Goal: Task Accomplishment & Management: Complete application form

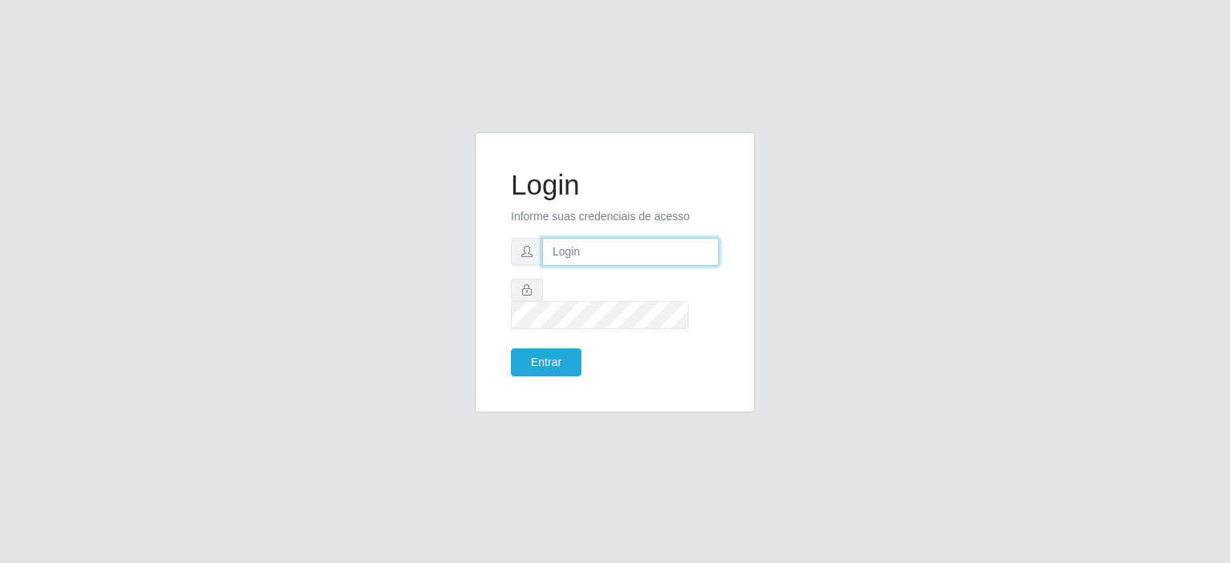
click at [621, 259] on input "text" at bounding box center [630, 252] width 177 height 28
type input "[EMAIL_ADDRESS][DOMAIN_NAME]"
click at [511, 348] on button "Entrar" at bounding box center [546, 362] width 70 height 28
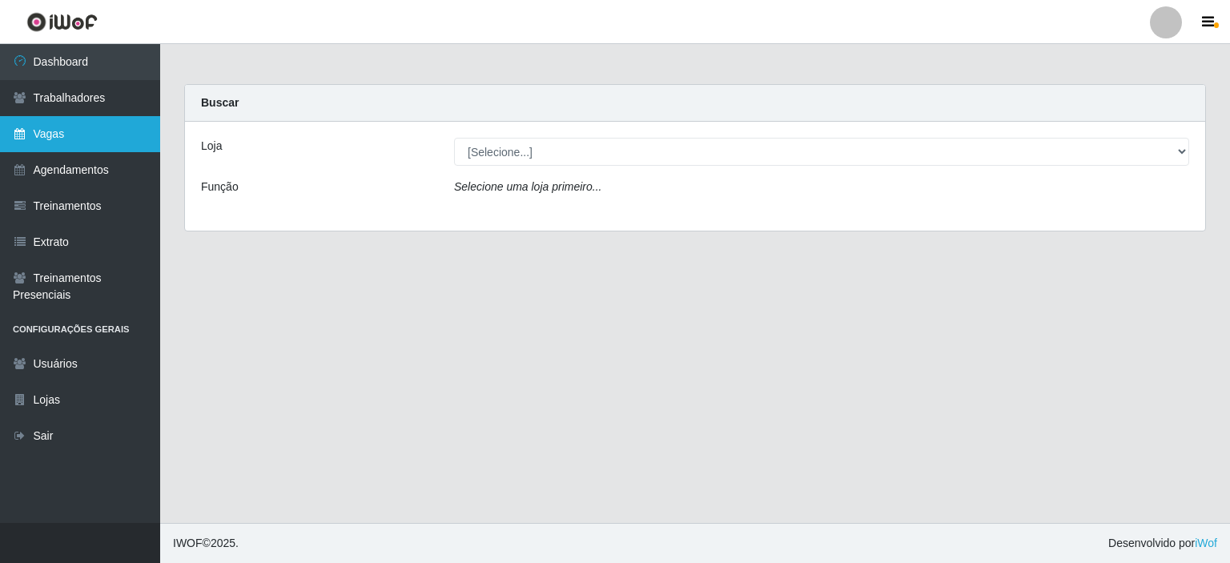
click at [59, 132] on link "Vagas" at bounding box center [80, 134] width 160 height 36
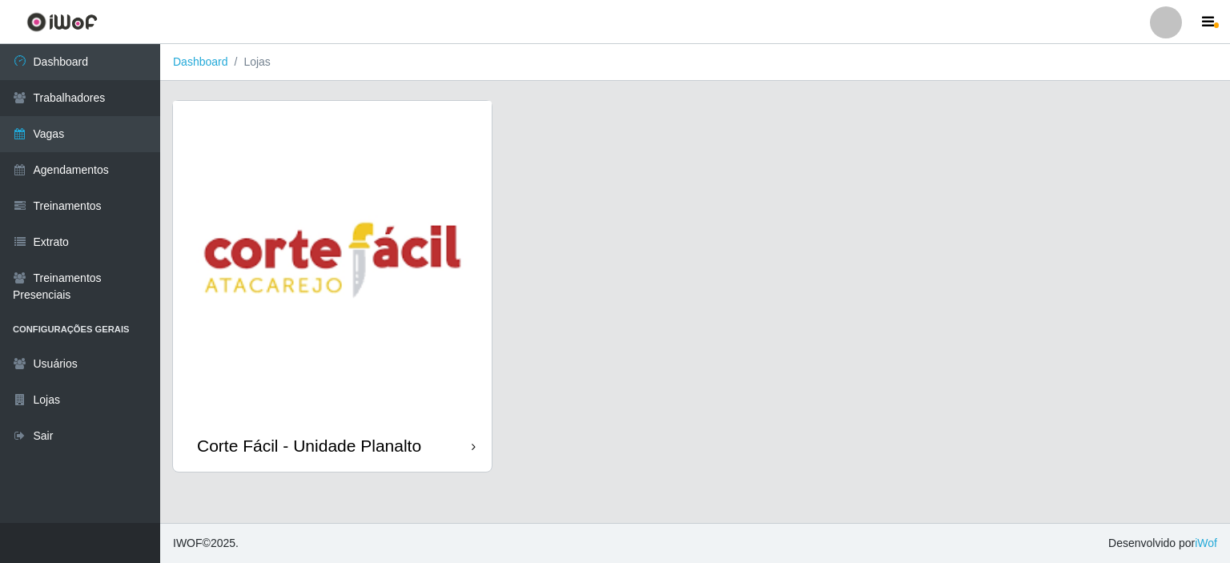
click at [356, 268] on img at bounding box center [332, 260] width 319 height 319
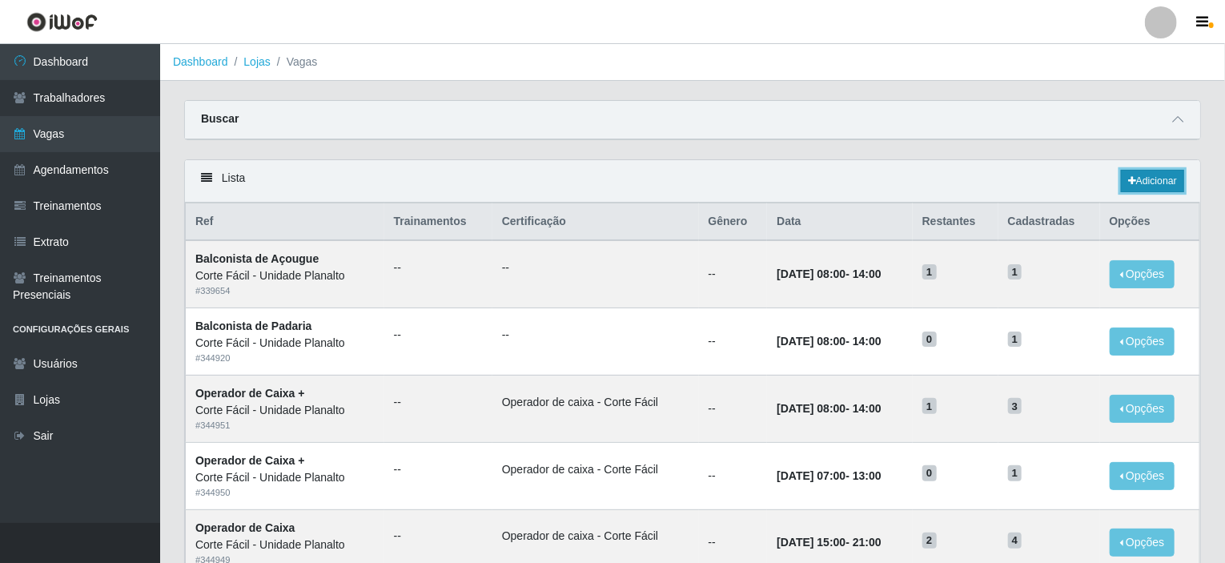
click at [1156, 180] on link "Adicionar" at bounding box center [1152, 181] width 63 height 22
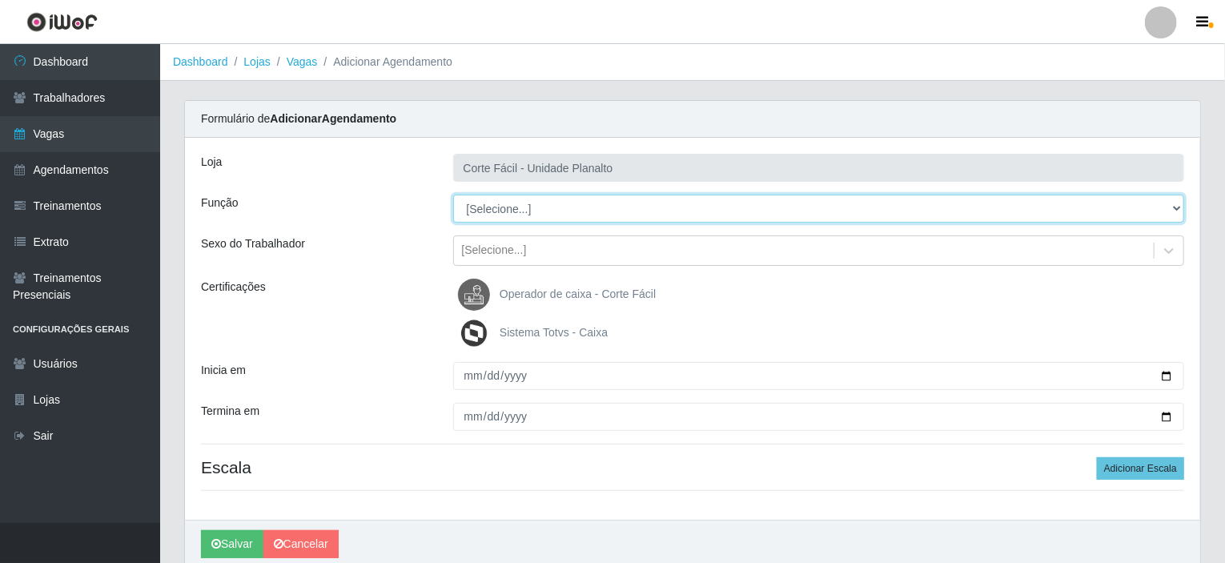
click at [486, 211] on select "[Selecione...] ASG ASG + ASG ++ Auxiliar de Estacionamento Auxiliar de Estacion…" at bounding box center [819, 209] width 732 height 28
select select "123"
click at [453, 195] on select "[Selecione...] ASG ASG + ASG ++ Auxiliar de Estacionamento Auxiliar de Estacion…" at bounding box center [819, 209] width 732 height 28
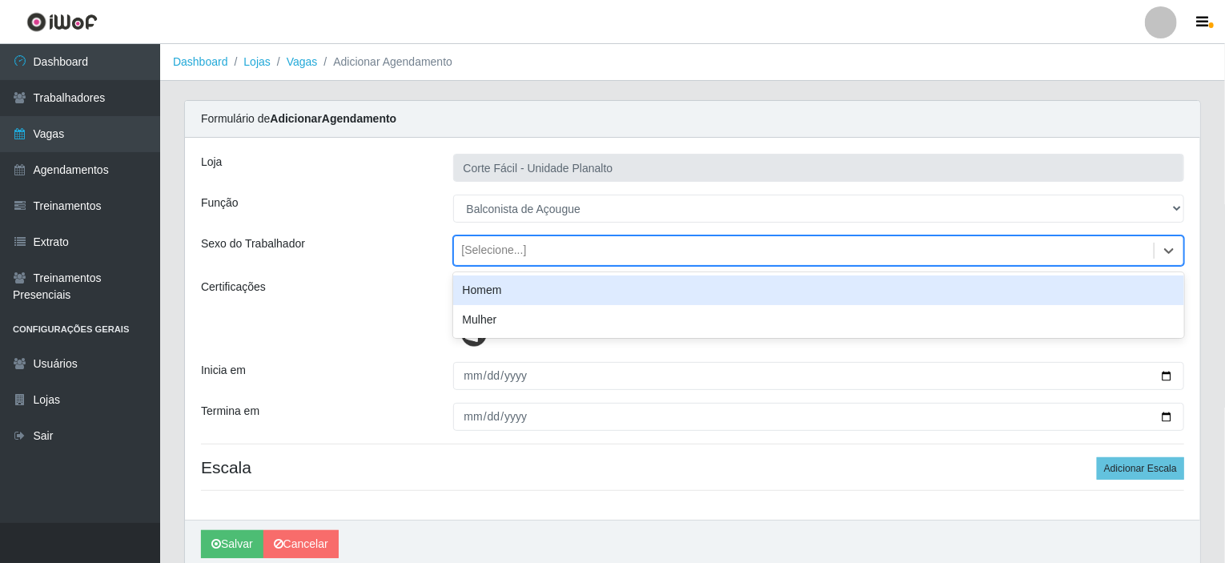
click at [528, 249] on div "[Selecione...]" at bounding box center [804, 251] width 700 height 26
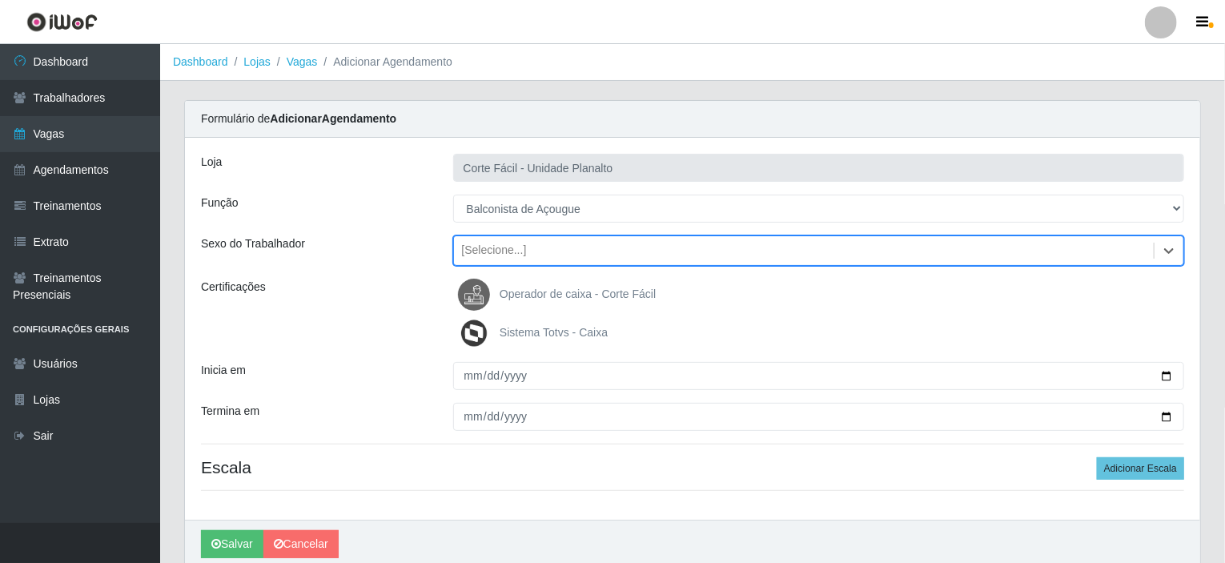
click at [528, 249] on div "[Selecione...]" at bounding box center [804, 251] width 700 height 26
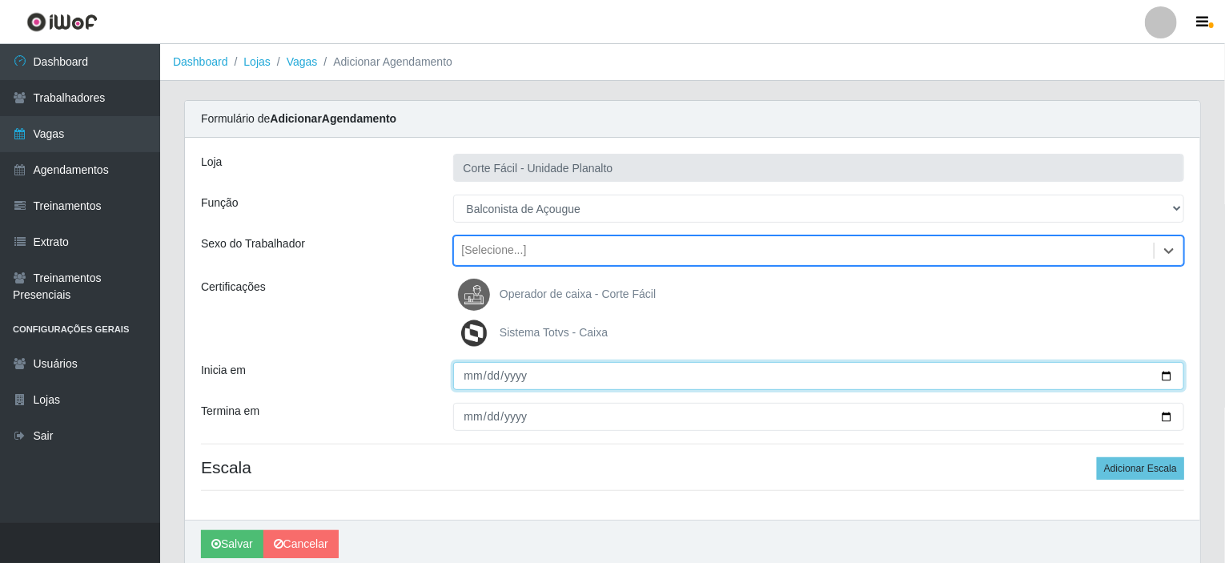
click at [1167, 374] on input "Inicia em" at bounding box center [819, 376] width 732 height 28
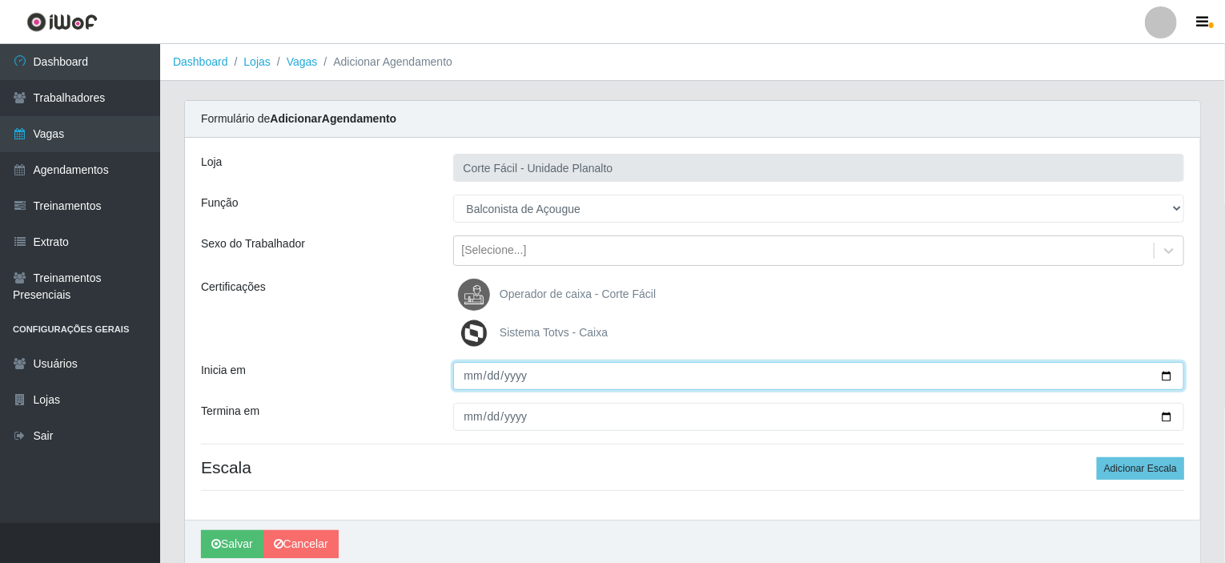
type input "2025-09-13"
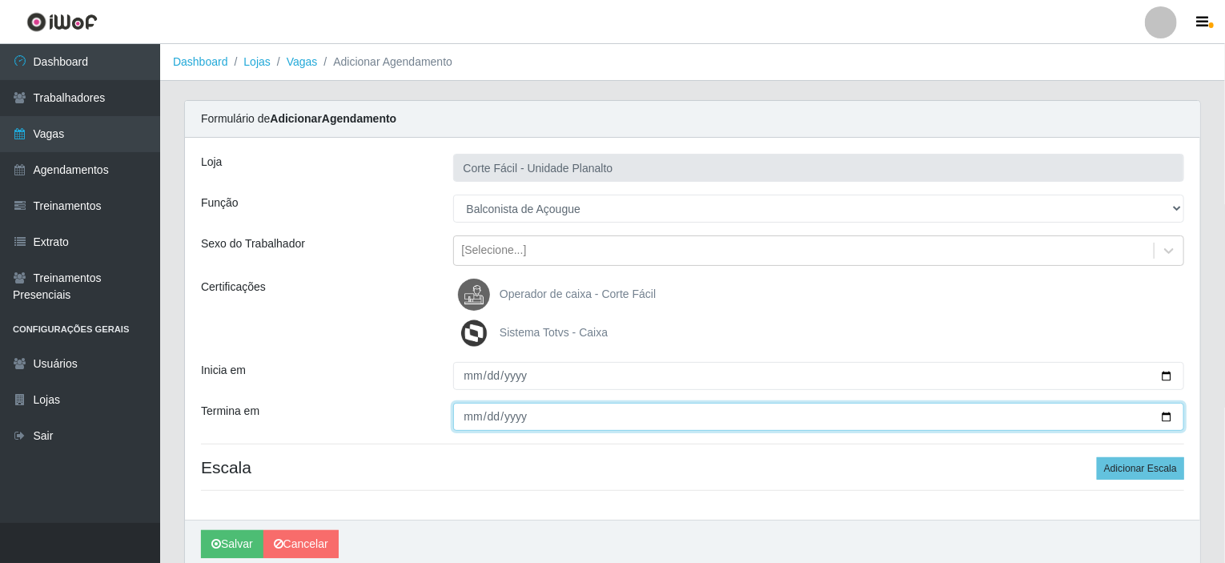
click at [1166, 419] on input "Termina em" at bounding box center [819, 417] width 732 height 28
type input "2025-09-13"
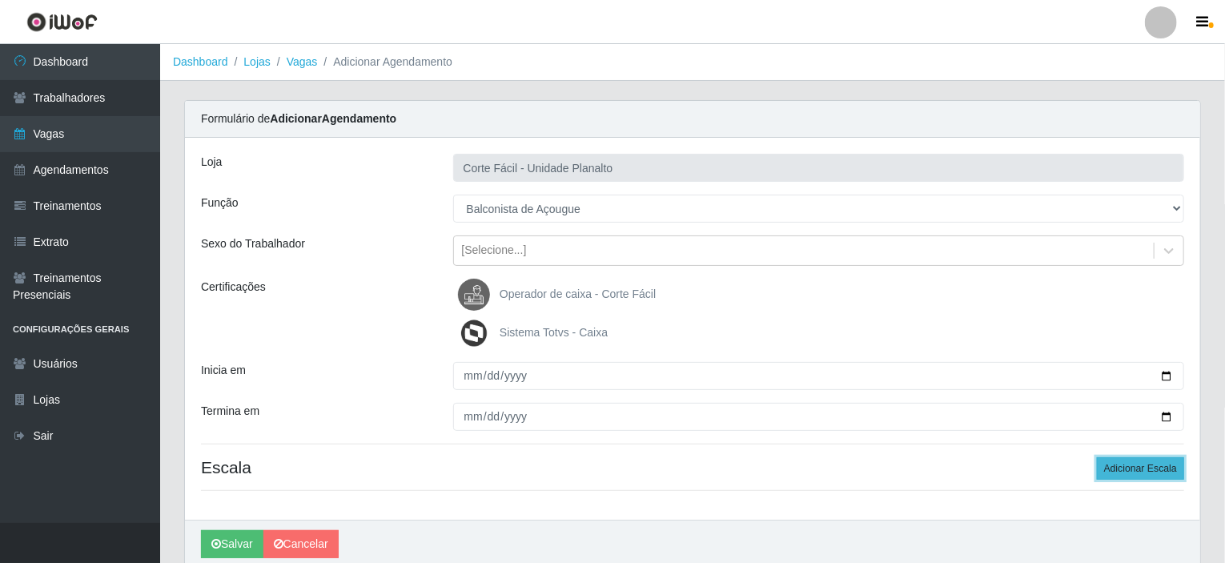
click at [1142, 467] on button "Adicionar Escala" at bounding box center [1140, 468] width 87 height 22
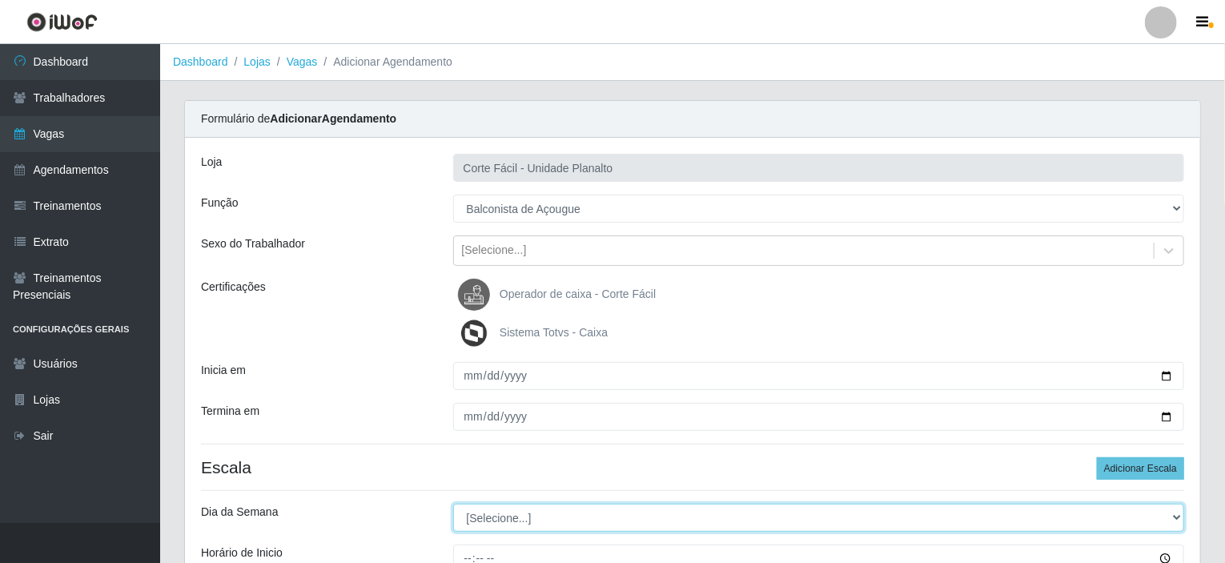
click at [490, 515] on select "[Selecione...] Segunda Terça Quarta Quinta Sexta Sábado Domingo" at bounding box center [819, 518] width 732 height 28
select select "6"
click at [453, 504] on select "[Selecione...] Segunda Terça Quarta Quinta Sexta Sábado Domingo" at bounding box center [819, 518] width 732 height 28
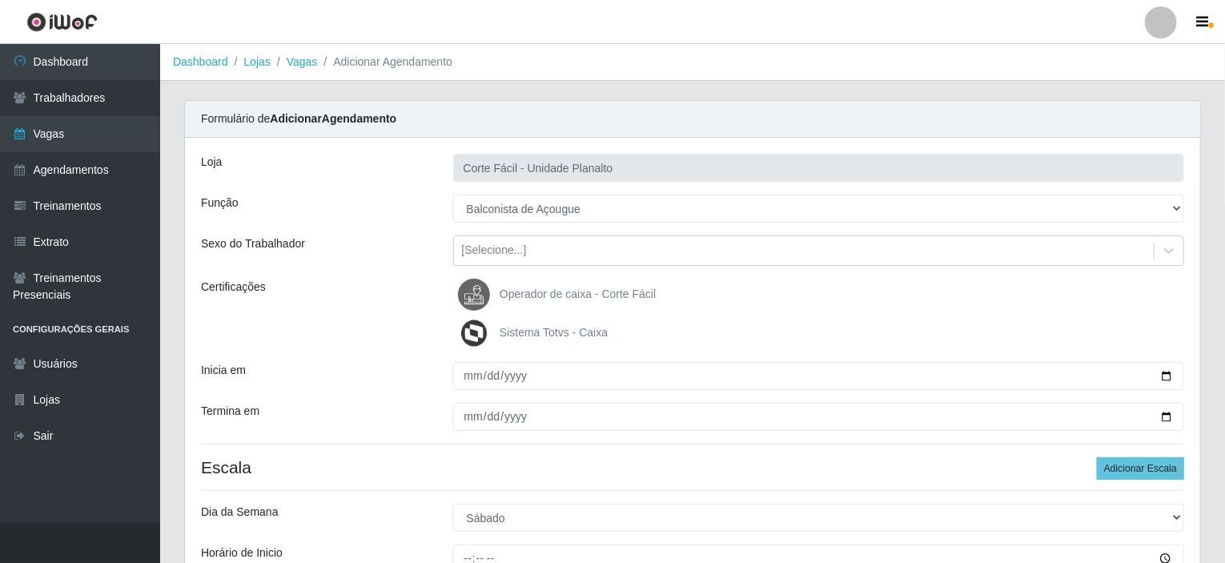
click at [409, 458] on h4 "Escala Adicionar Escala" at bounding box center [692, 467] width 983 height 20
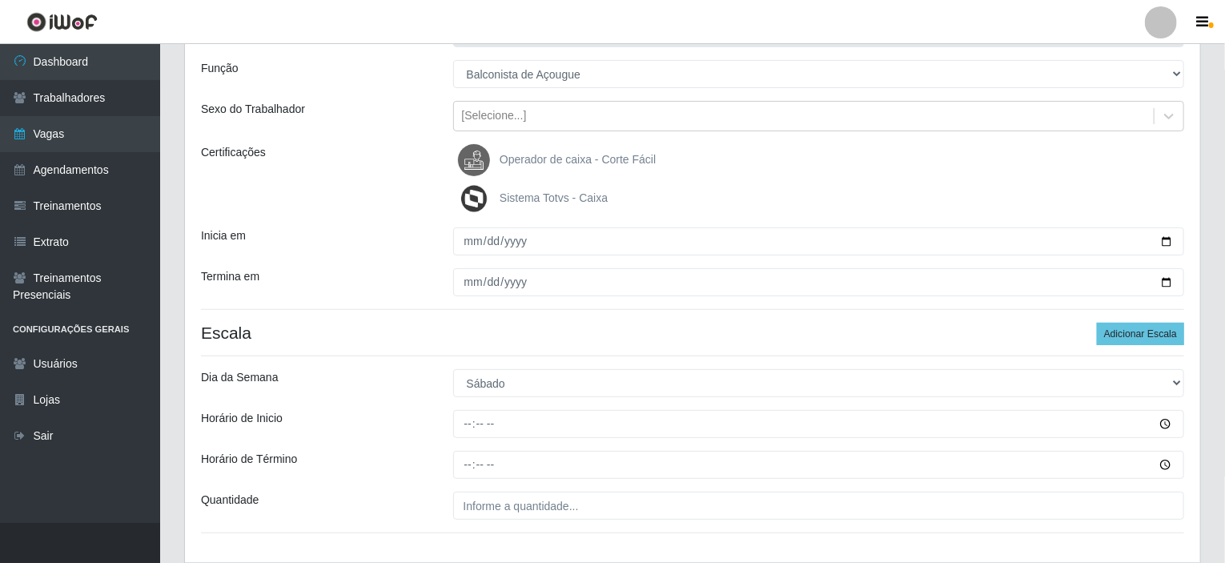
scroll to position [160, 0]
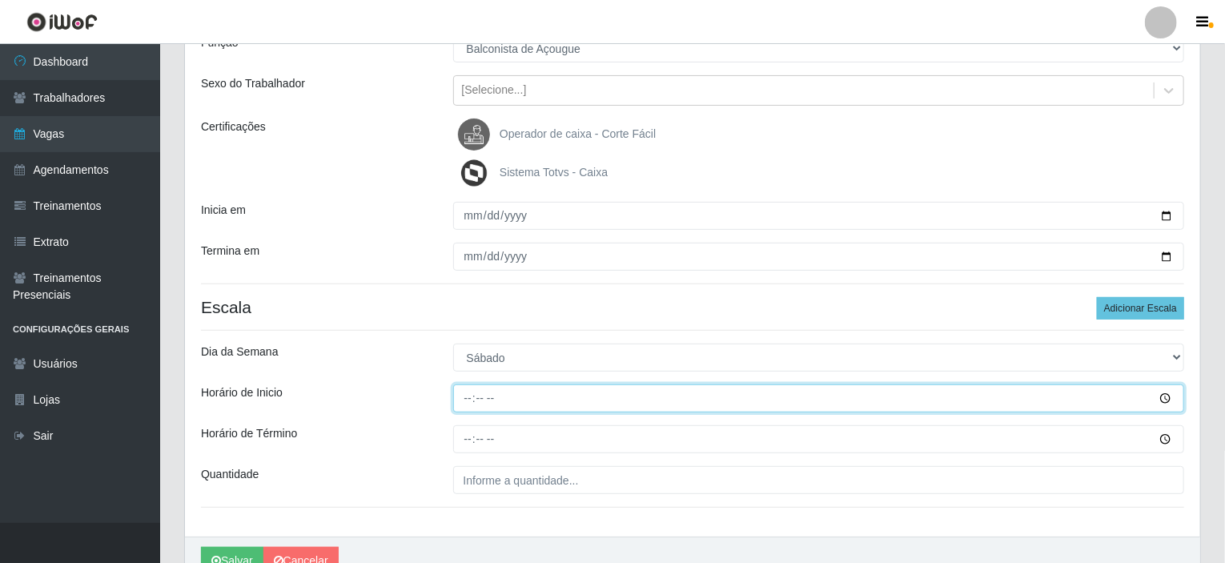
click at [469, 395] on input "Horário de Inicio" at bounding box center [819, 398] width 732 height 28
type input "08:00"
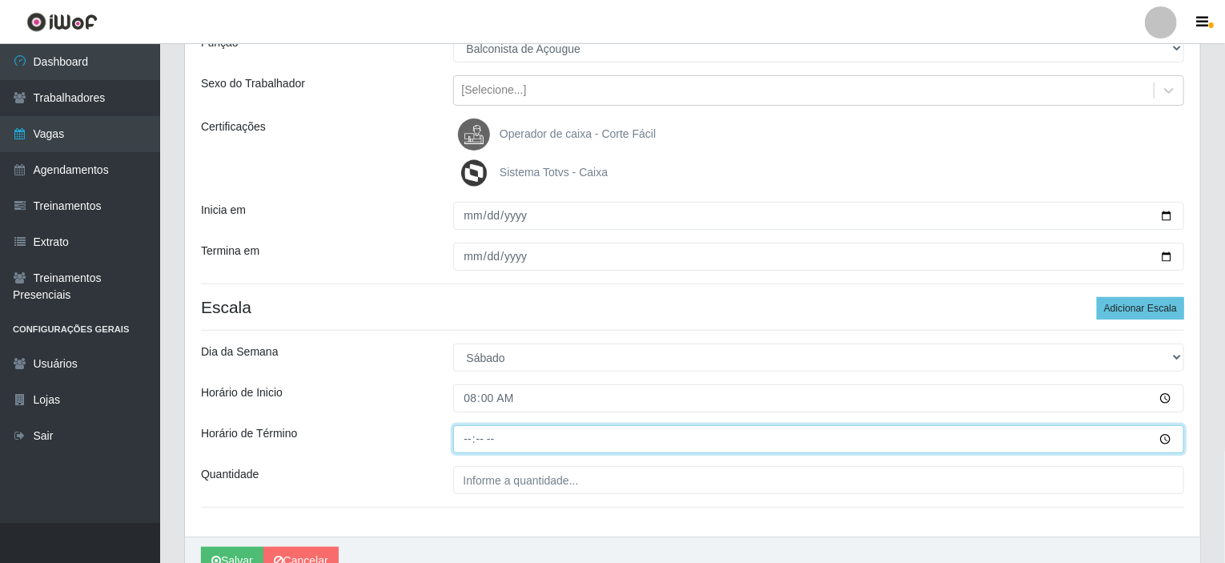
click at [467, 440] on input "Horário de Término" at bounding box center [819, 439] width 732 height 28
type input "14:00"
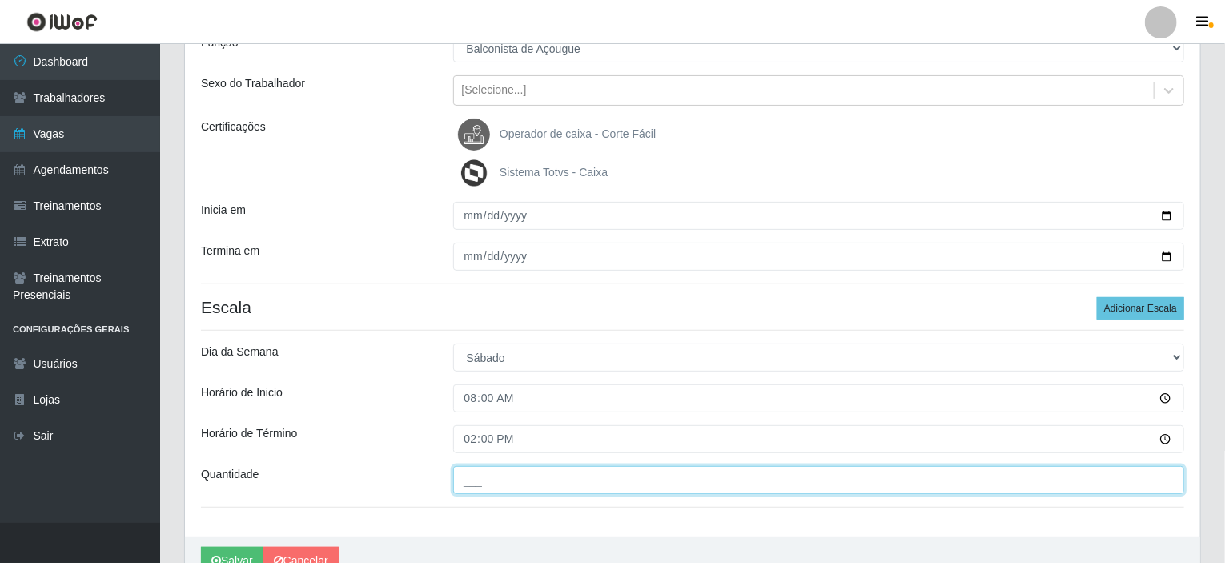
click at [494, 476] on input "___" at bounding box center [819, 480] width 732 height 28
type input "01_"
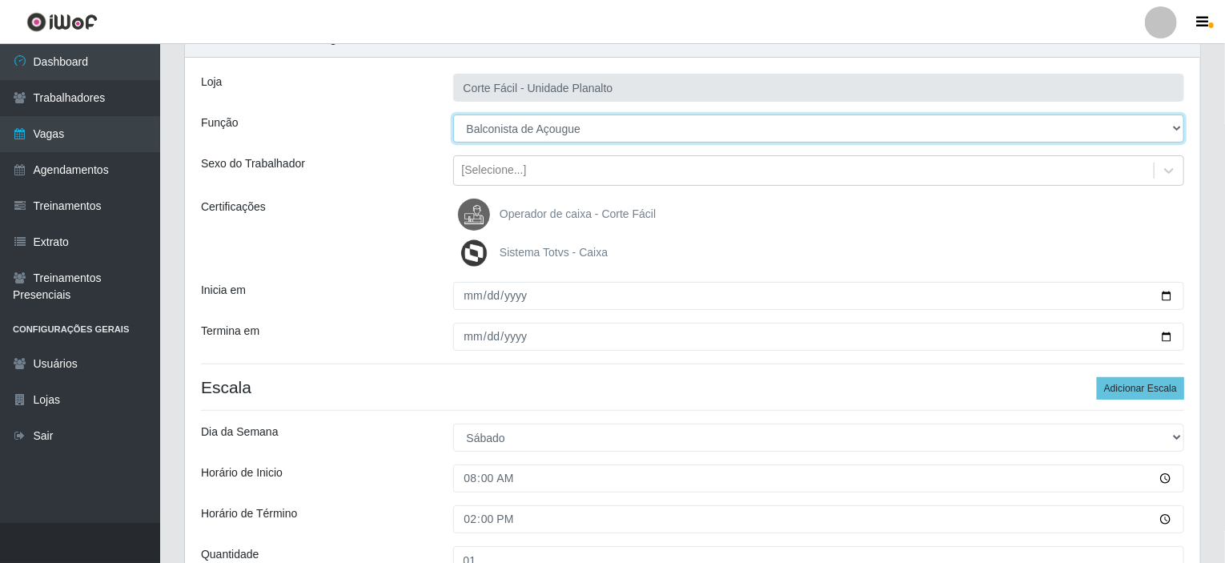
click at [544, 131] on select "[Selecione...] ASG ASG + ASG ++ Auxiliar de Estacionamento Auxiliar de Estacion…" at bounding box center [819, 128] width 732 height 28
select select "124"
click at [453, 114] on select "[Selecione...] ASG ASG + ASG ++ Auxiliar de Estacionamento Auxiliar de Estacion…" at bounding box center [819, 128] width 732 height 28
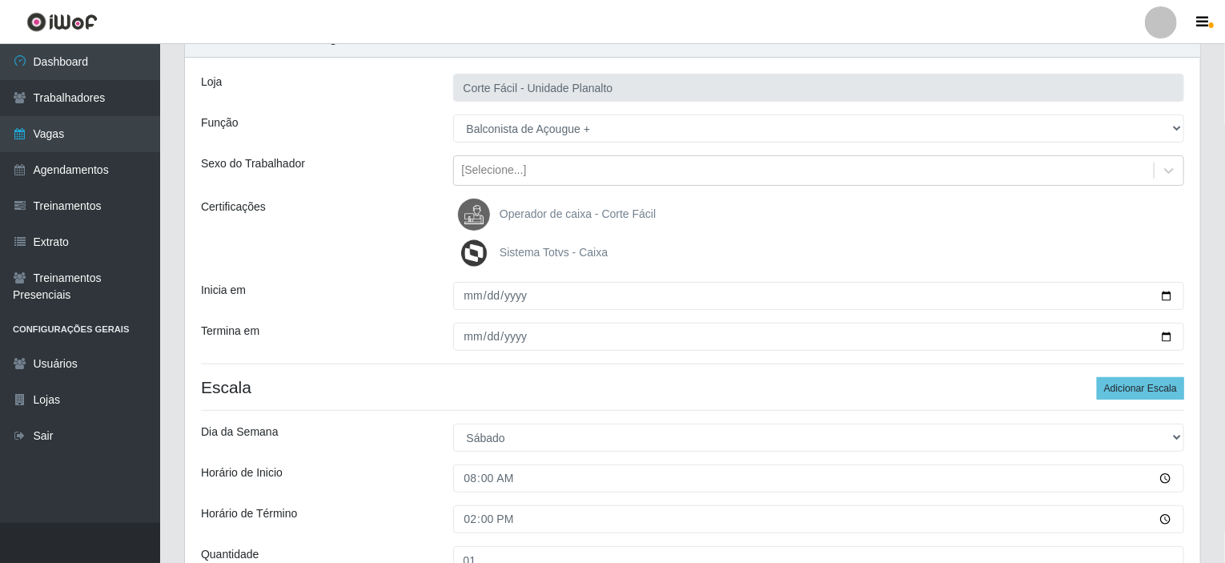
click at [344, 147] on div "Loja Corte Fácil - Unidade Planalto Função [Selecione...] ASG ASG + ASG ++ Auxi…" at bounding box center [692, 337] width 1015 height 559
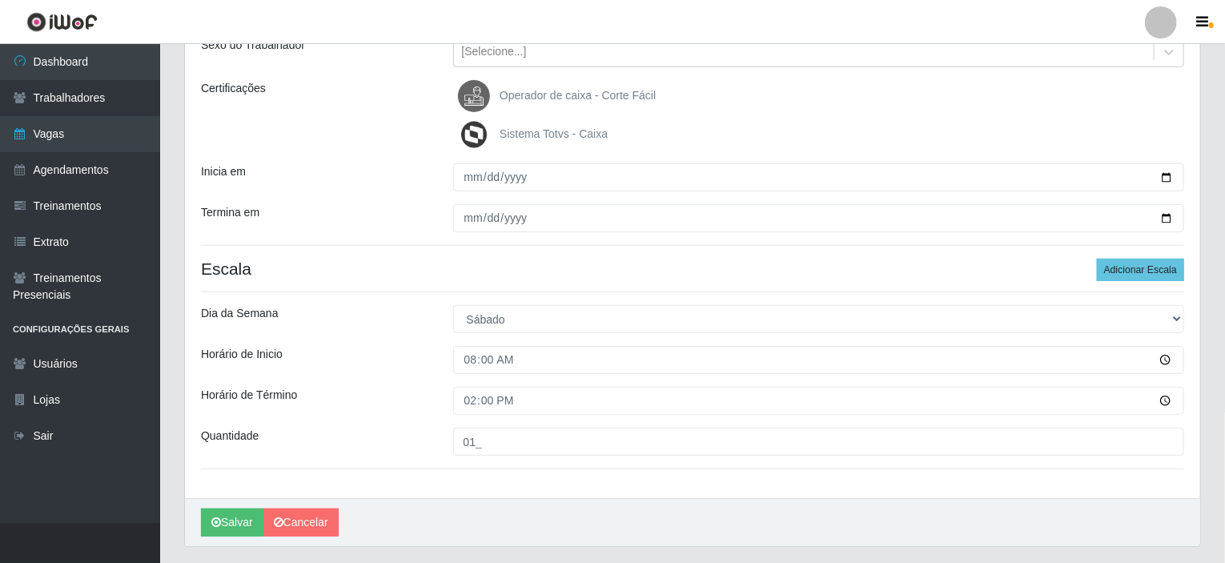
scroll to position [240, 0]
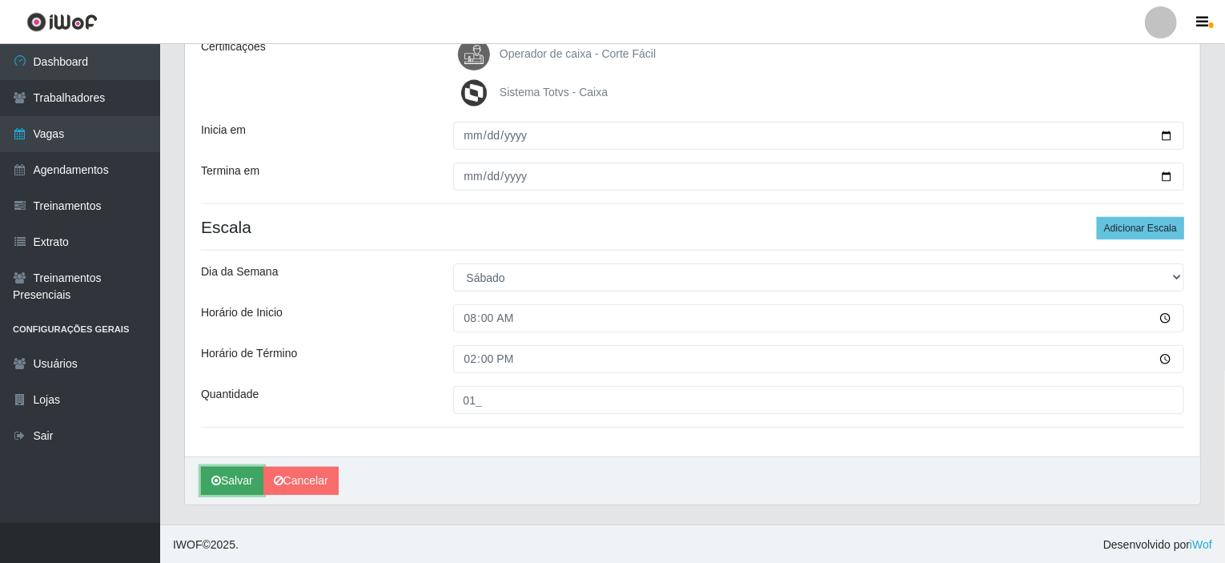
click at [221, 477] on button "Salvar" at bounding box center [232, 481] width 62 height 28
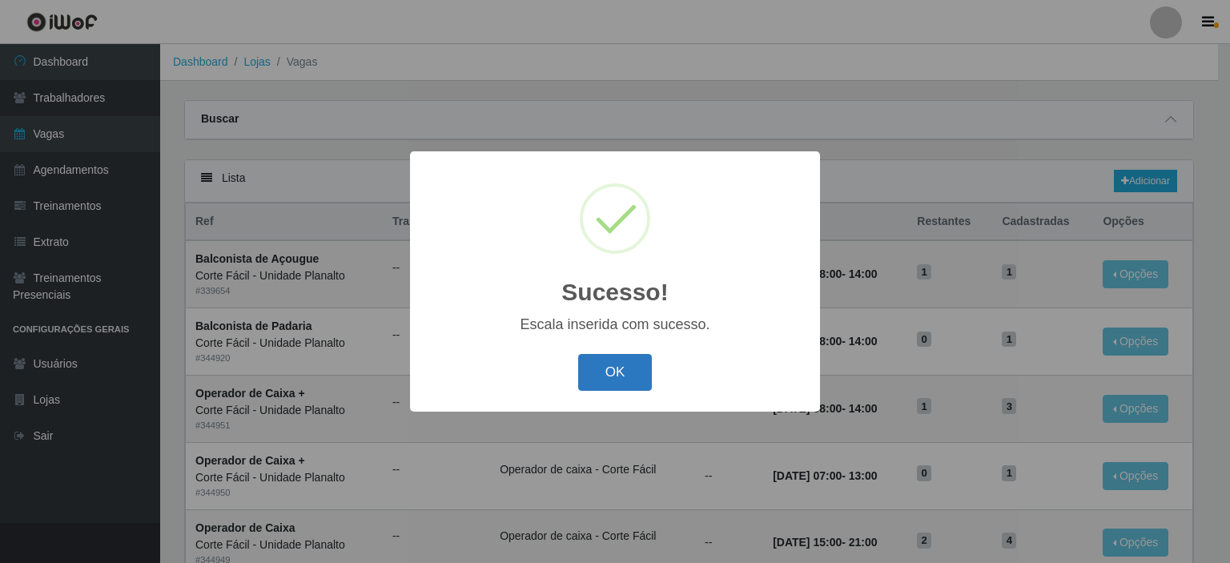
click at [628, 375] on button "OK" at bounding box center [615, 373] width 74 height 38
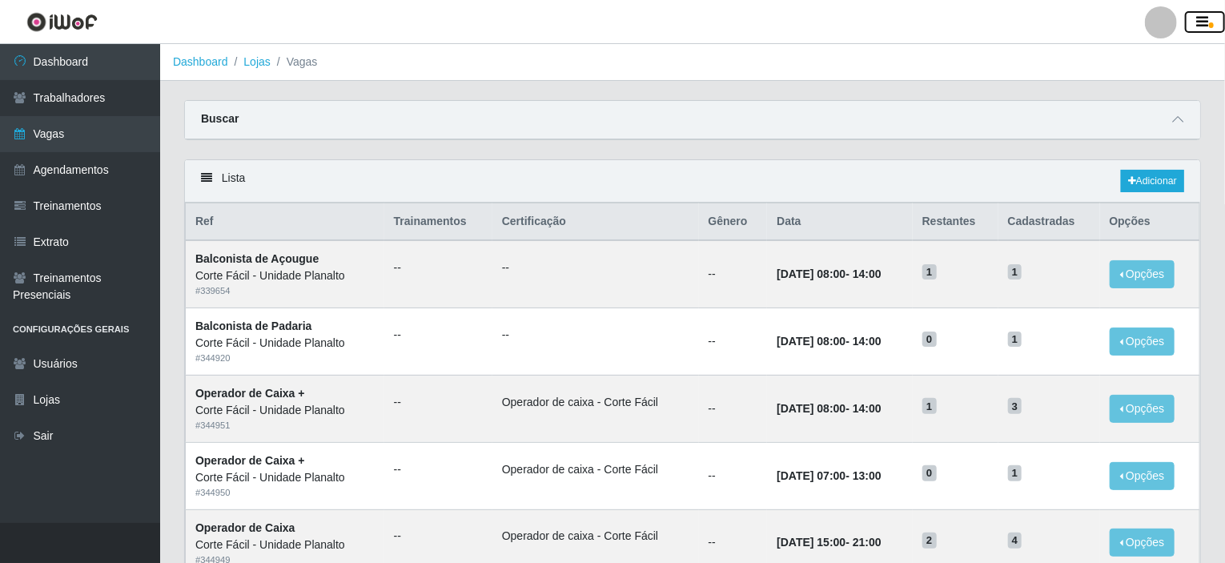
click at [1204, 20] on icon "button" at bounding box center [1203, 22] width 12 height 14
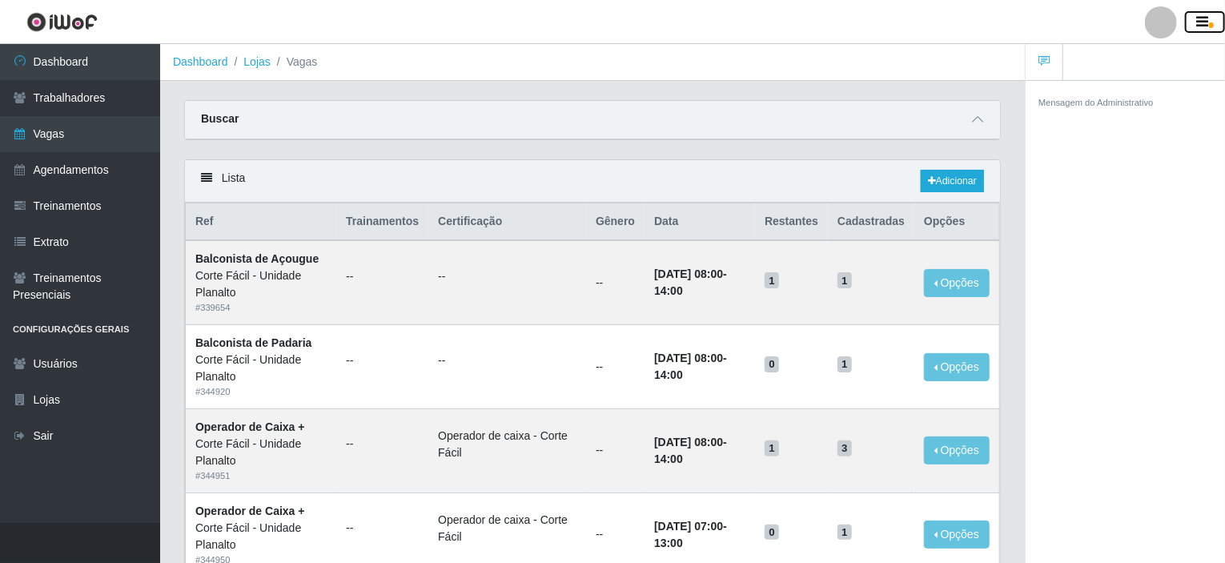
click at [1204, 25] on icon "button" at bounding box center [1203, 22] width 12 height 14
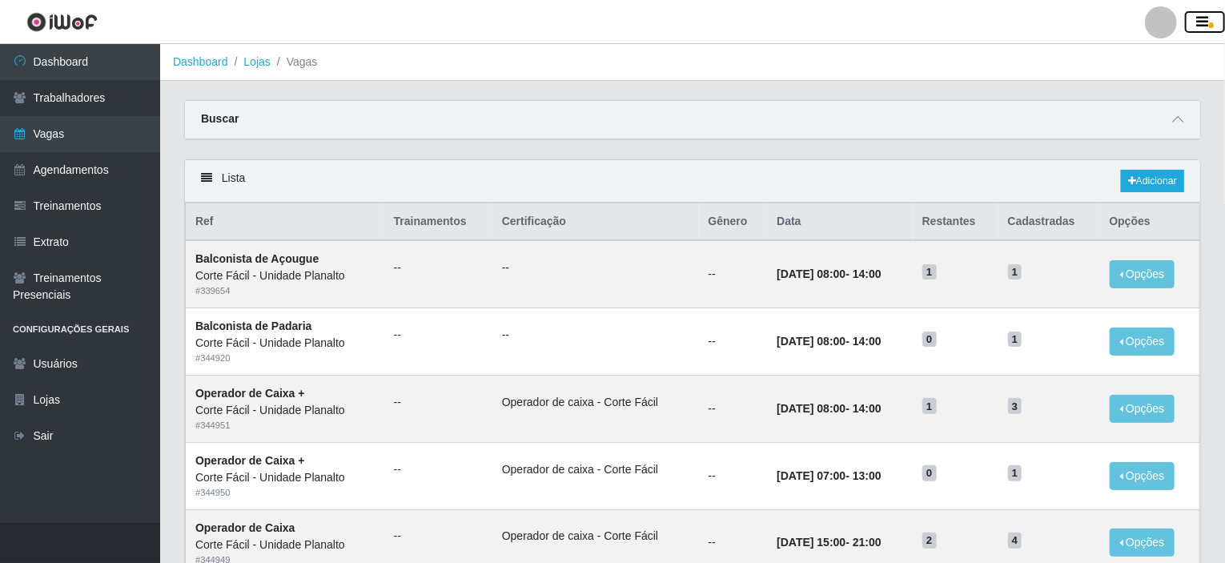
click at [1204, 25] on icon "button" at bounding box center [1203, 22] width 12 height 14
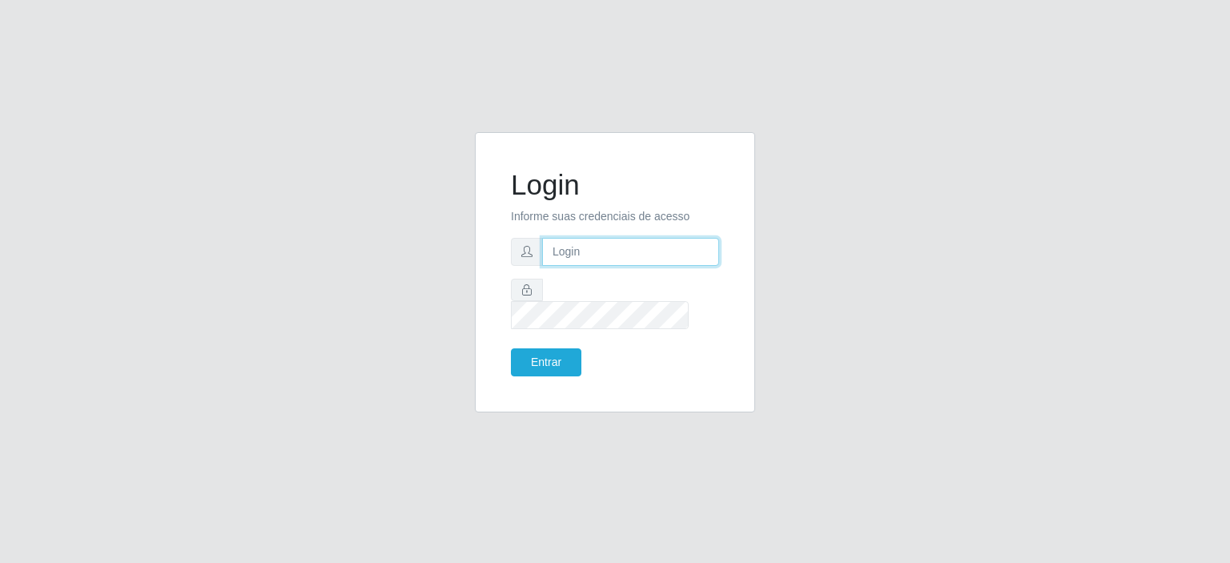
click at [567, 262] on input "text" at bounding box center [630, 252] width 177 height 28
type input "[EMAIL_ADDRESS][DOMAIN_NAME]"
click at [511, 348] on button "Entrar" at bounding box center [546, 362] width 70 height 28
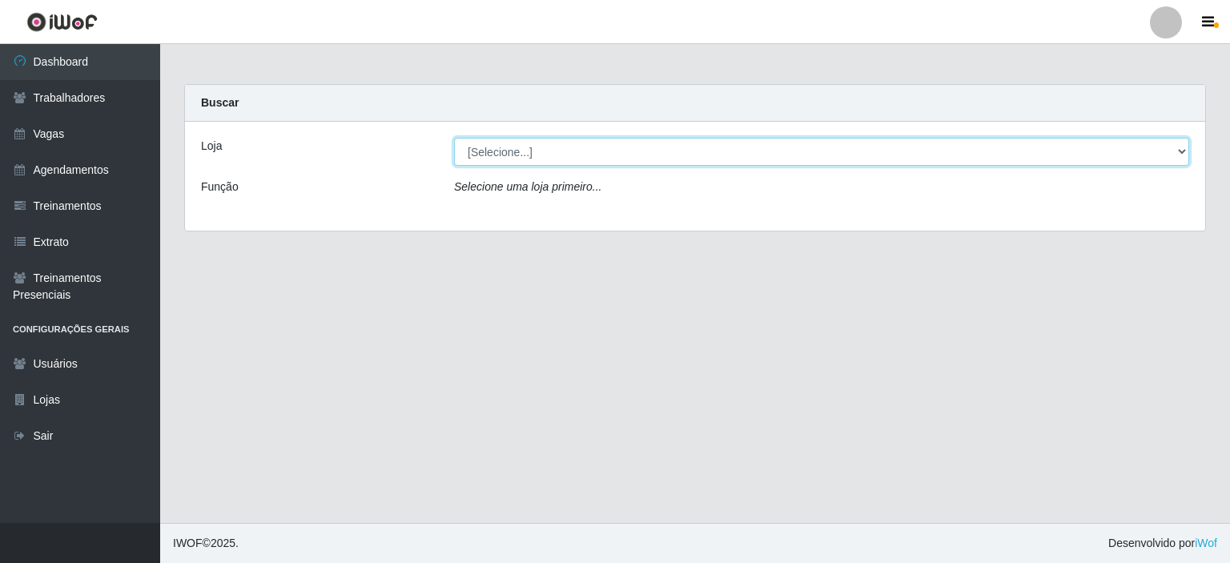
click at [548, 155] on select "[Selecione...] Corte Fácil - Unidade Planalto" at bounding box center [821, 152] width 735 height 28
select select "202"
click at [454, 138] on select "[Selecione...] Corte Fácil - Unidade Planalto" at bounding box center [821, 152] width 735 height 28
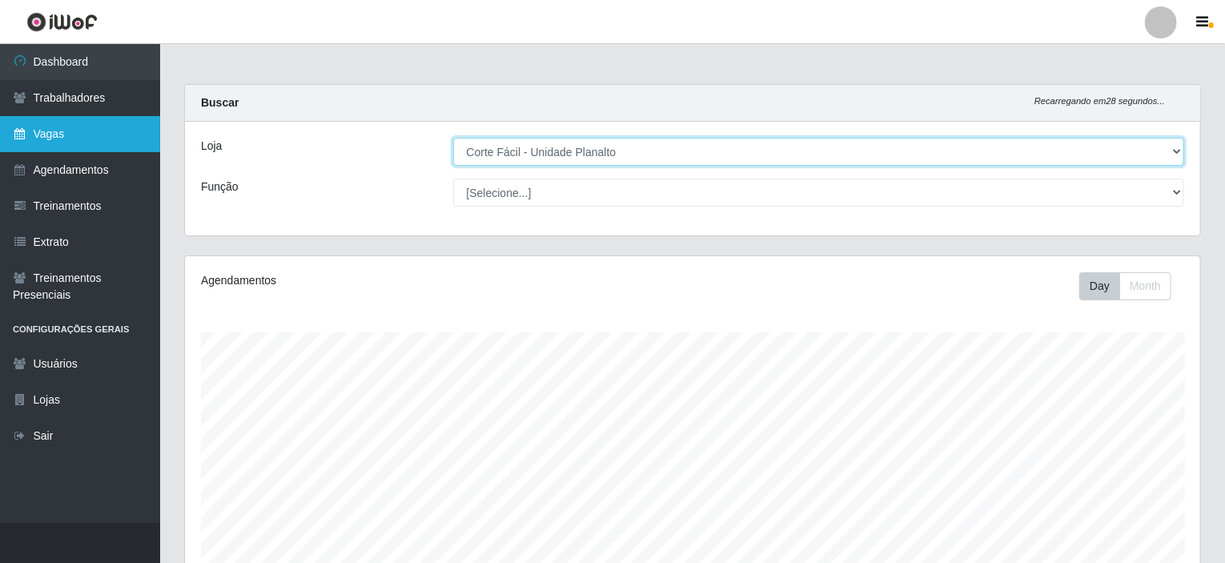
scroll to position [332, 1015]
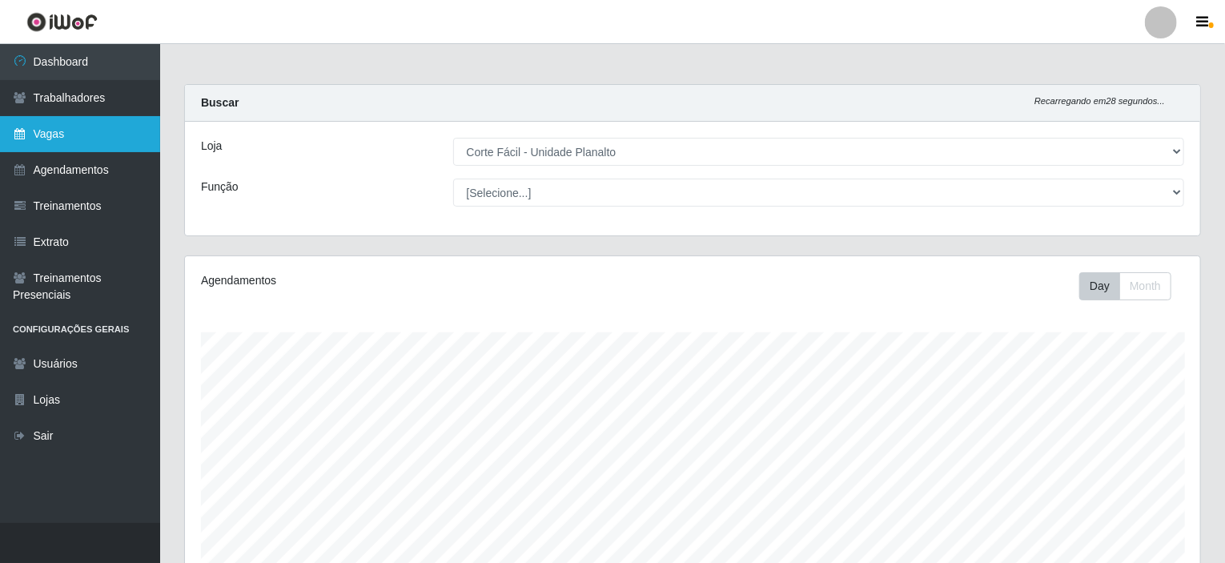
click at [86, 126] on link "Vagas" at bounding box center [80, 134] width 160 height 36
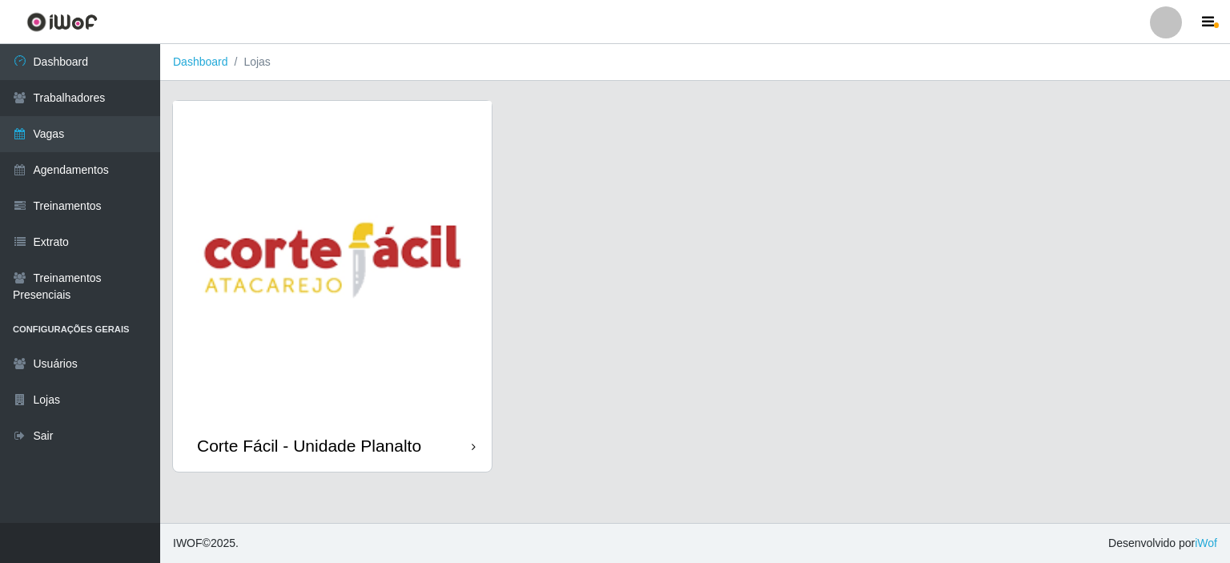
click at [287, 304] on img at bounding box center [332, 260] width 319 height 319
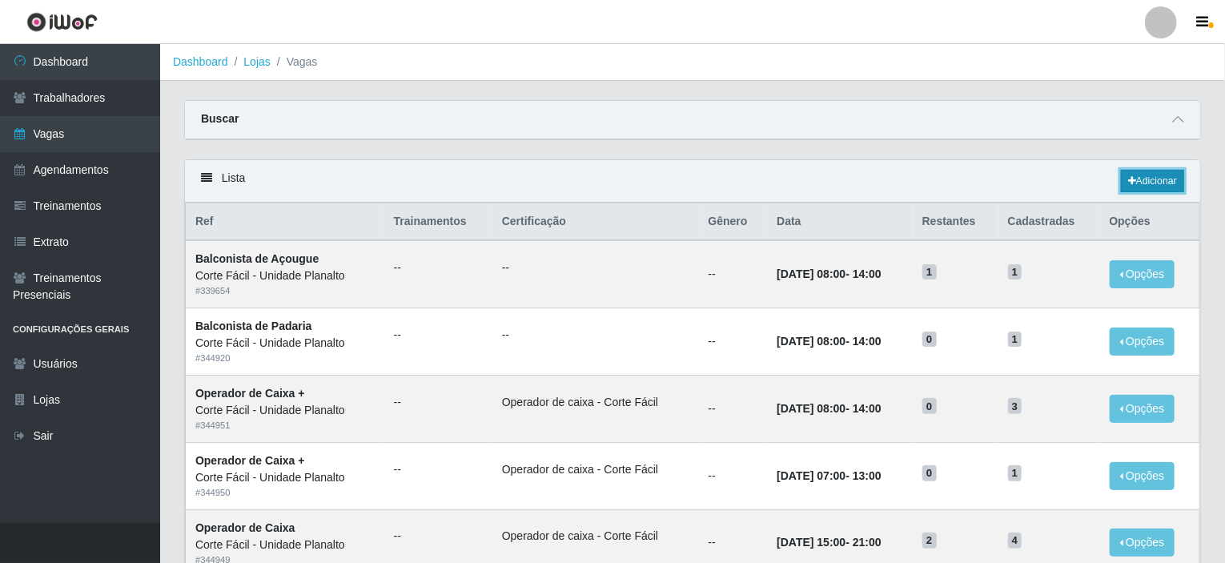
click at [1121, 178] on link "Adicionar" at bounding box center [1152, 181] width 63 height 22
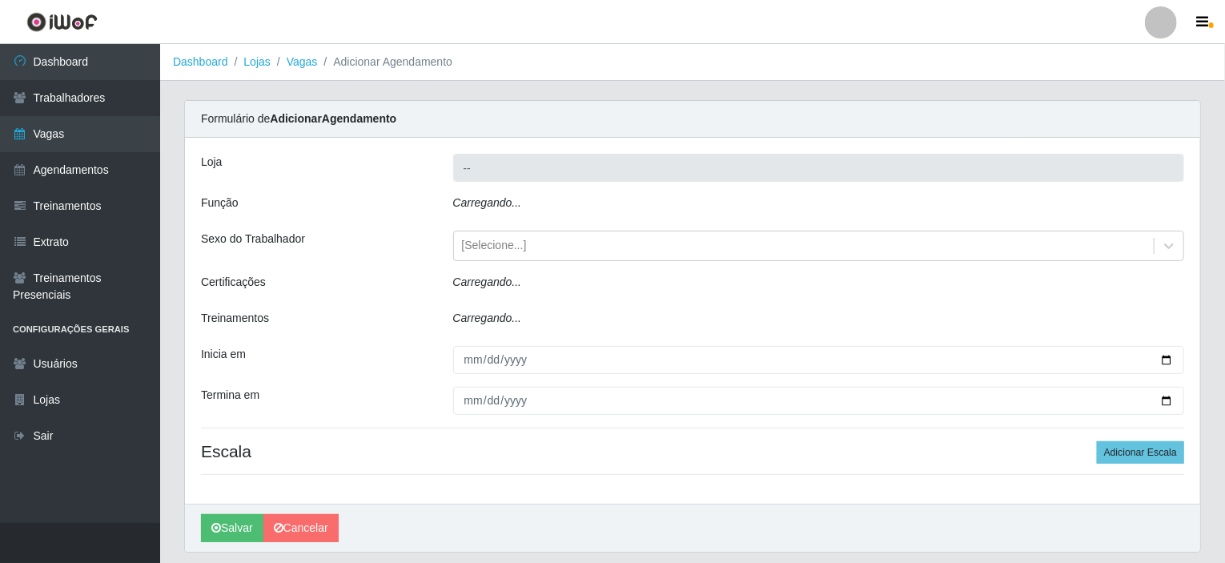
type input "Corte Fácil - Unidade Planalto"
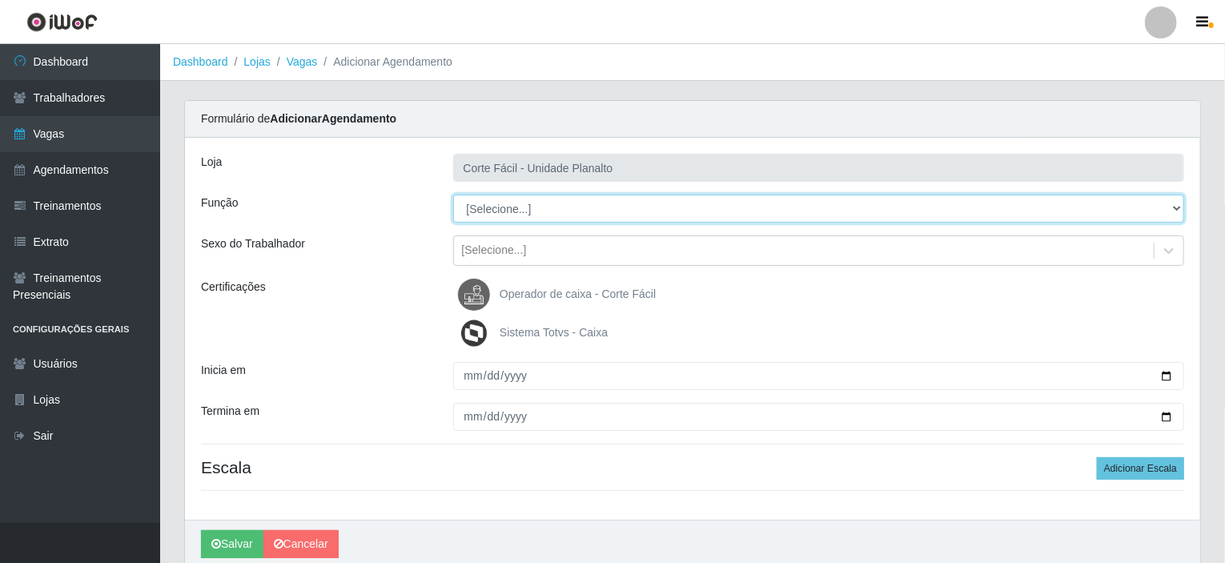
click at [470, 214] on select "[Selecione...] ASG ASG + ASG ++ Auxiliar de Estacionamento Auxiliar de Estacion…" at bounding box center [819, 209] width 732 height 28
select select "124"
click at [453, 195] on select "[Selecione...] ASG ASG + ASG ++ Auxiliar de Estacionamento Auxiliar de Estacion…" at bounding box center [819, 209] width 732 height 28
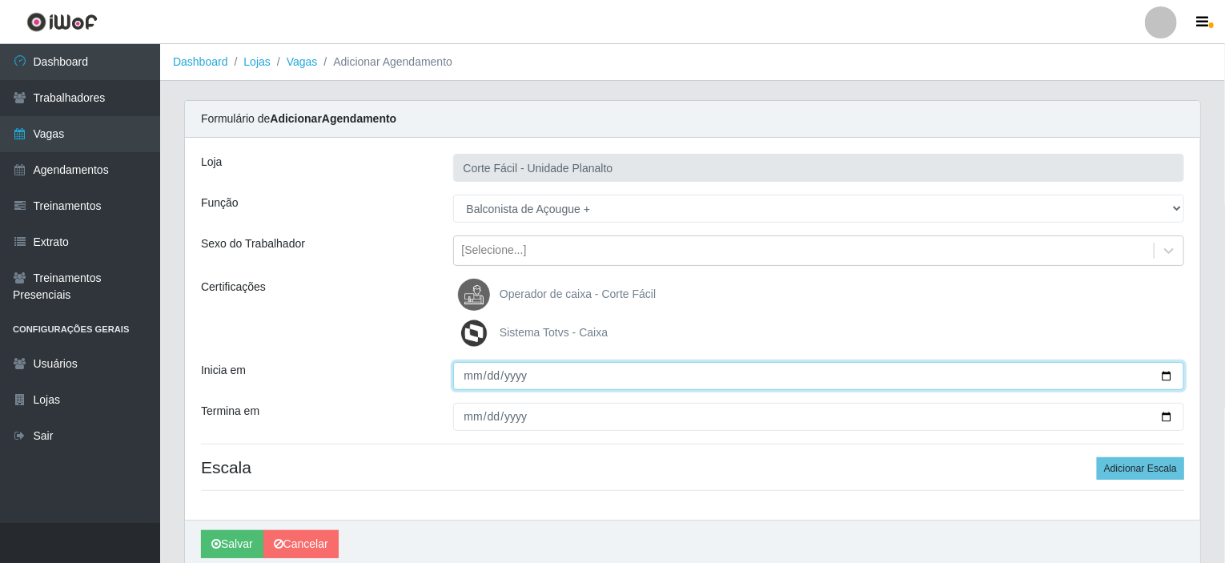
click at [1170, 375] on input "Inicia em" at bounding box center [819, 376] width 732 height 28
type input "[DATE]"
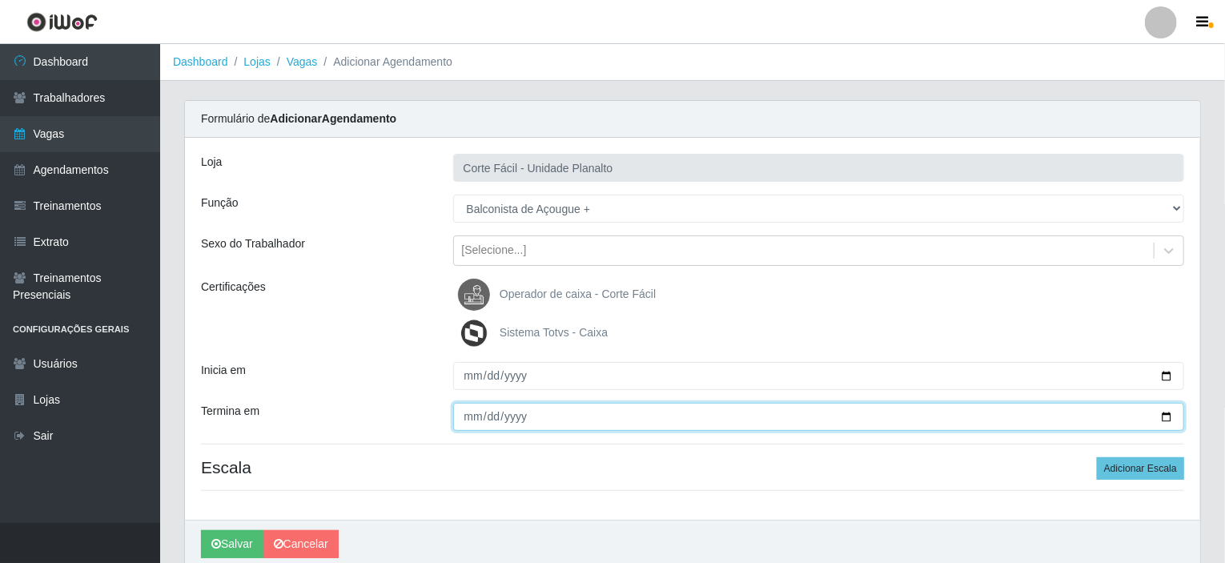
click at [1170, 419] on input "Termina em" at bounding box center [819, 417] width 732 height 28
type input "[DATE]"
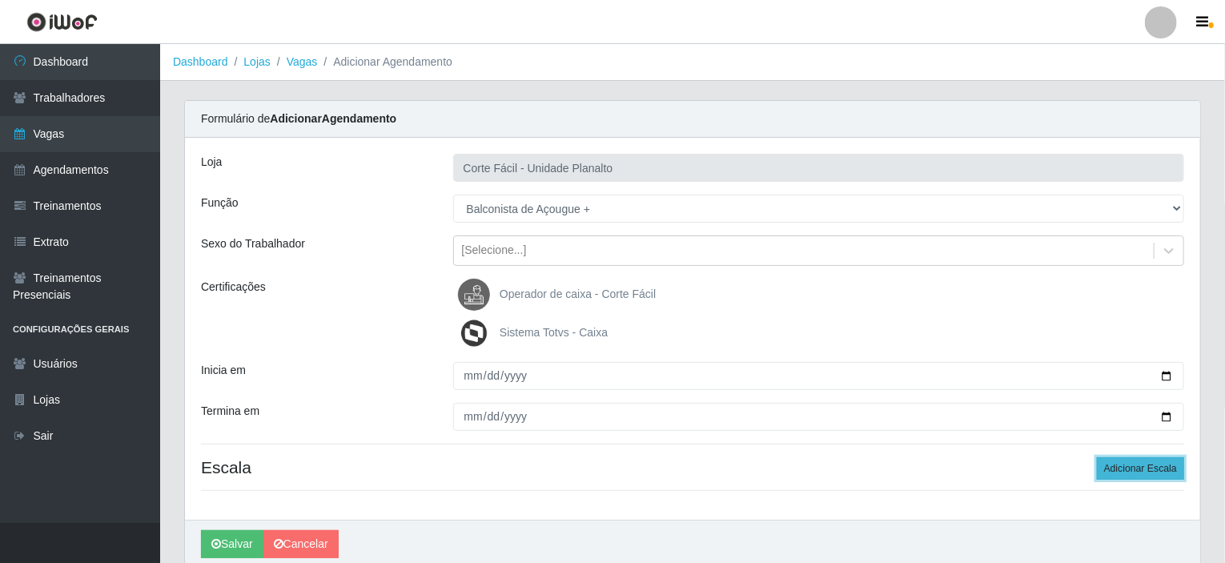
click at [1134, 468] on button "Adicionar Escala" at bounding box center [1140, 468] width 87 height 22
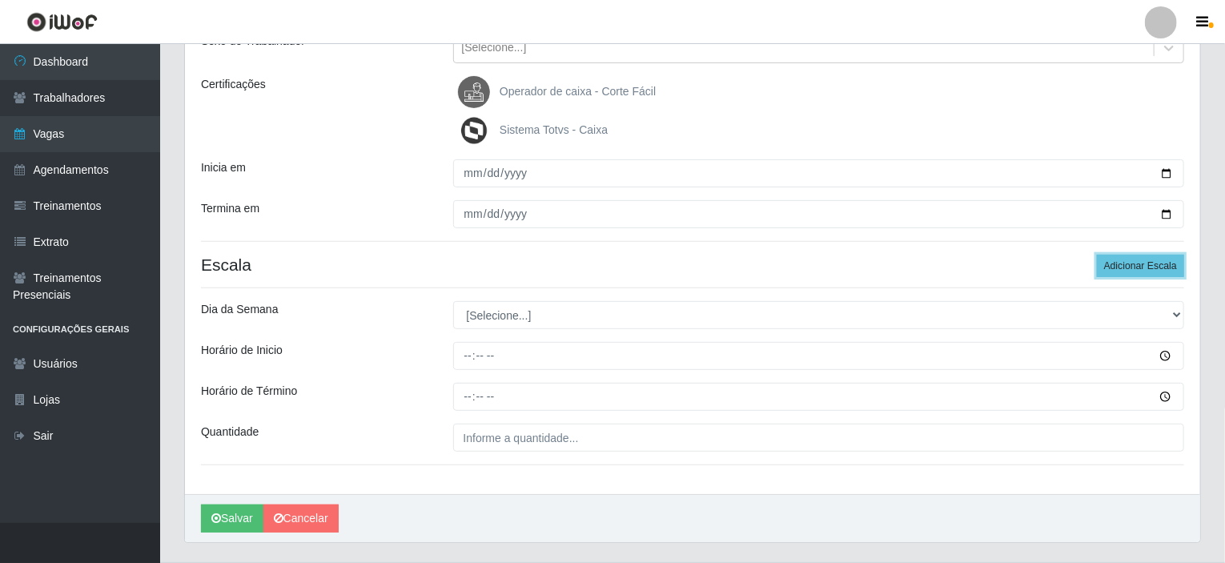
scroll to position [240, 0]
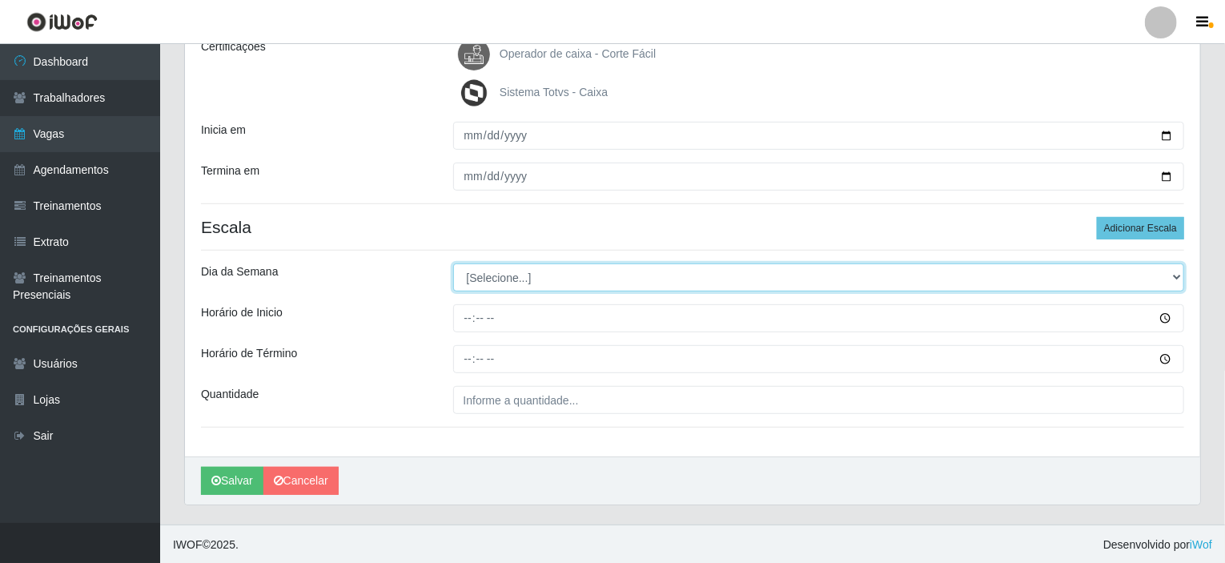
click at [508, 287] on select "[Selecione...] Segunda Terça Quarta Quinta Sexta Sábado Domingo" at bounding box center [819, 277] width 732 height 28
select select "0"
click at [453, 263] on select "[Selecione...] Segunda Terça Quarta Quinta Sexta Sábado Domingo" at bounding box center [819, 277] width 732 height 28
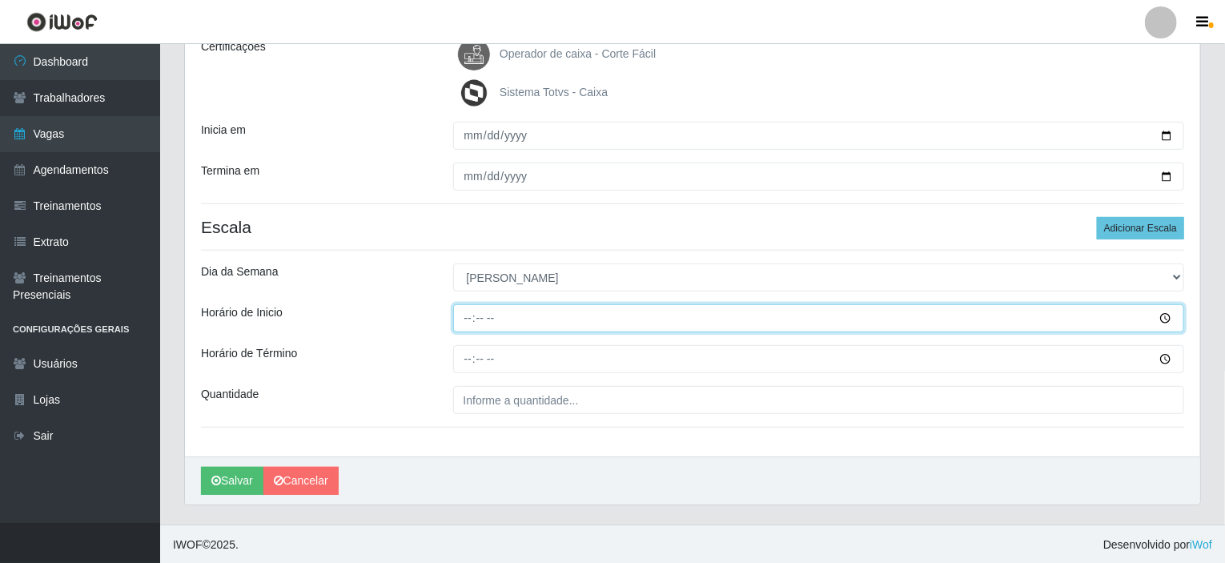
click at [465, 316] on input "Horário de Inicio" at bounding box center [819, 318] width 732 height 28
type input "12:00"
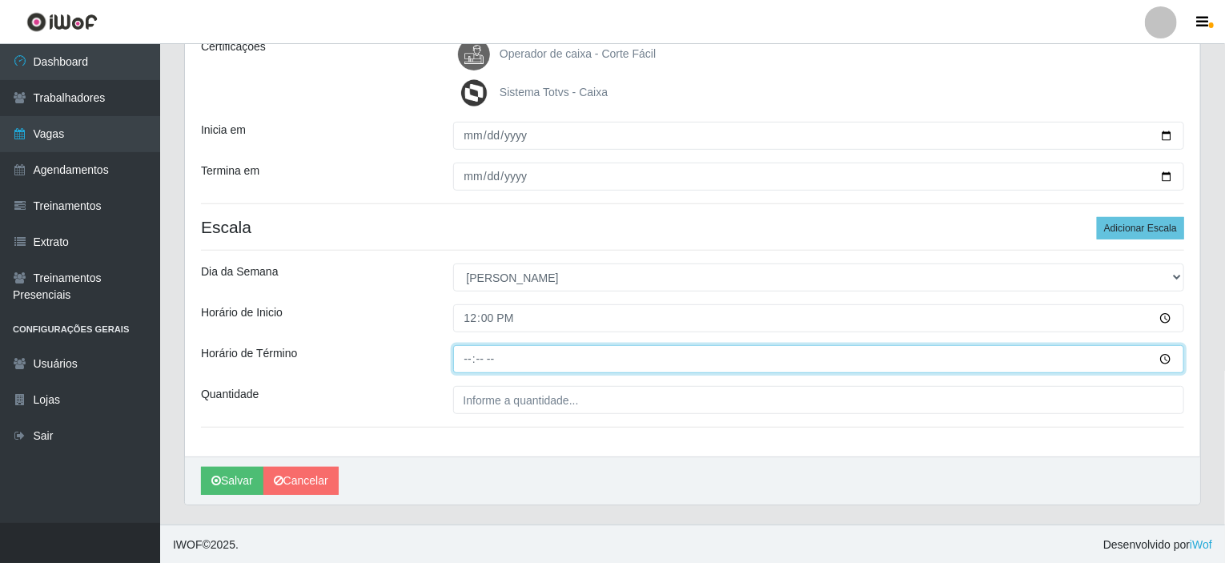
click at [464, 357] on input "Horário de Término" at bounding box center [819, 359] width 732 height 28
type input "18:00"
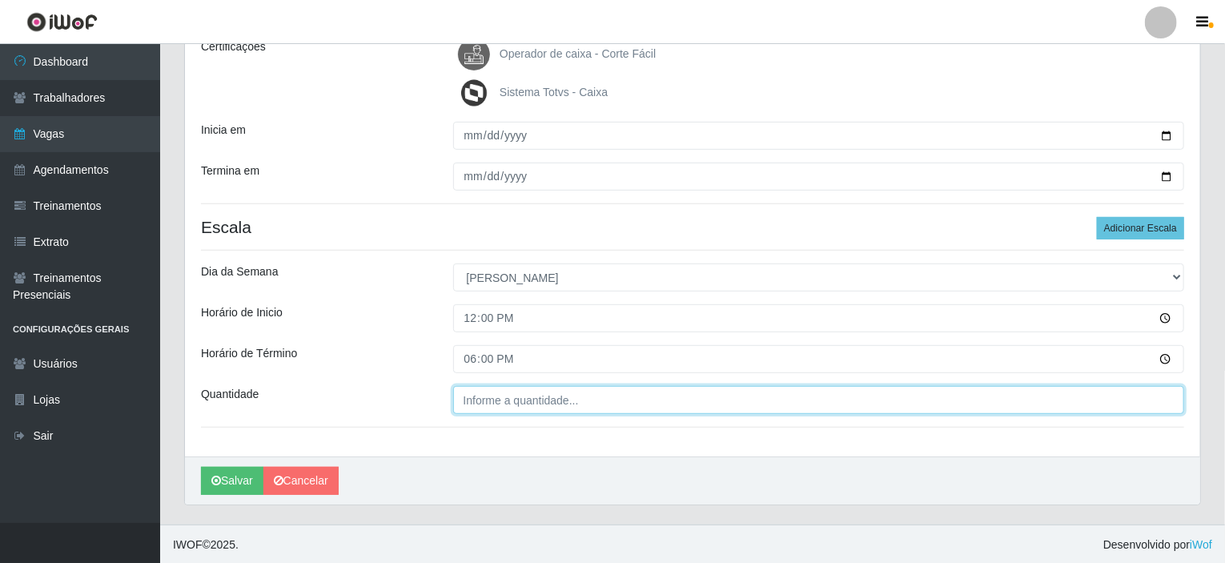
click at [483, 400] on input "Quantidade" at bounding box center [819, 400] width 732 height 28
type input "01_"
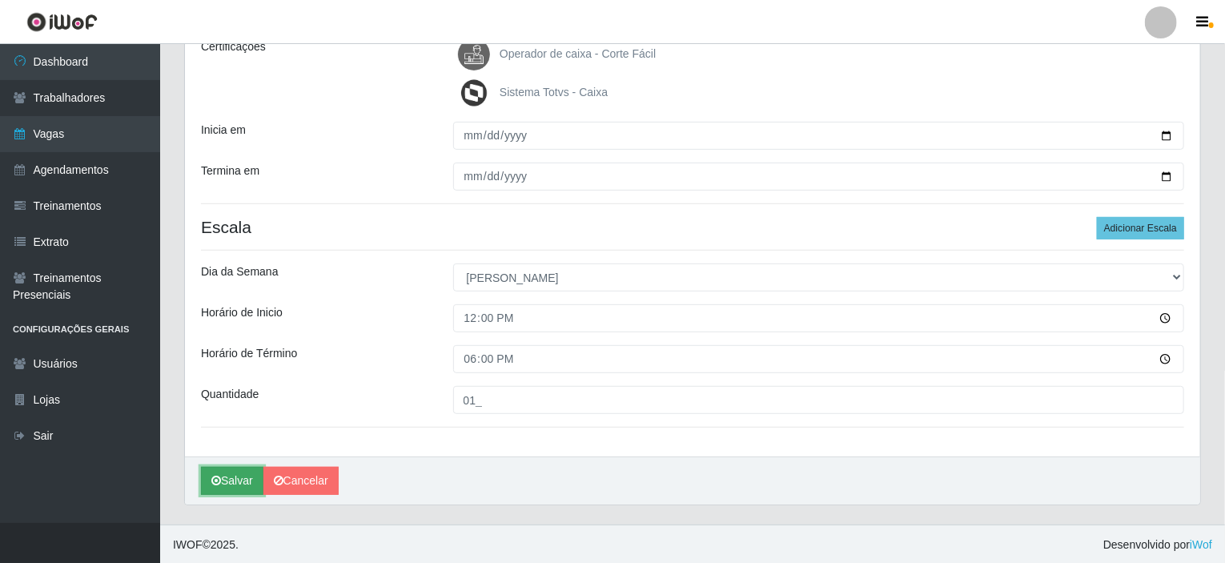
click at [233, 485] on button "Salvar" at bounding box center [232, 481] width 62 height 28
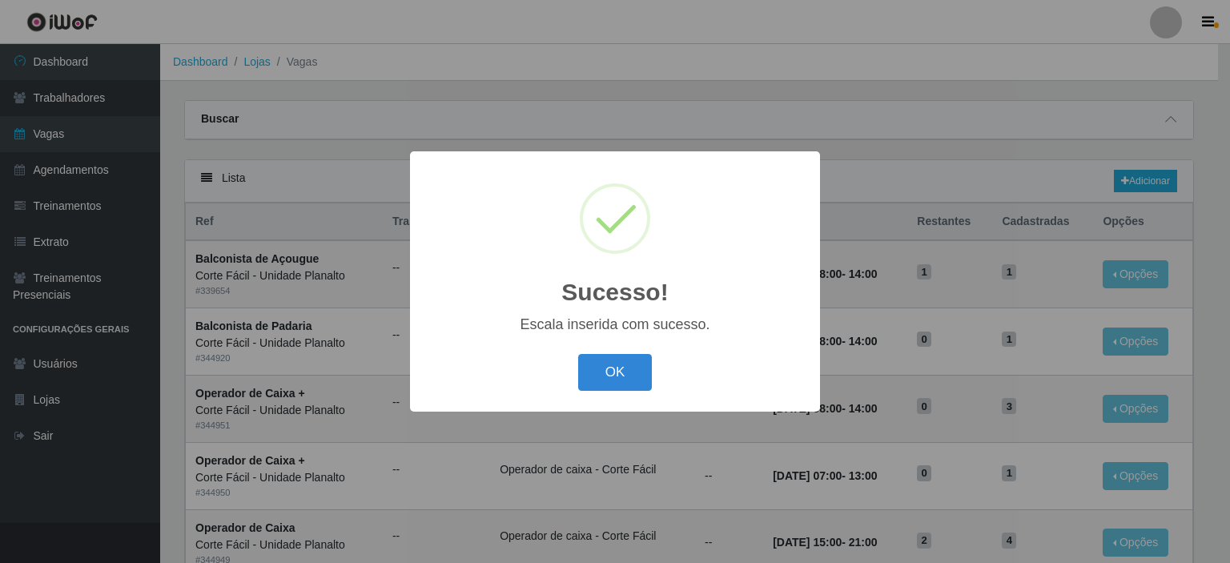
click at [644, 394] on div "OK Cancel" at bounding box center [615, 372] width 378 height 46
click at [636, 384] on button "OK" at bounding box center [615, 373] width 74 height 38
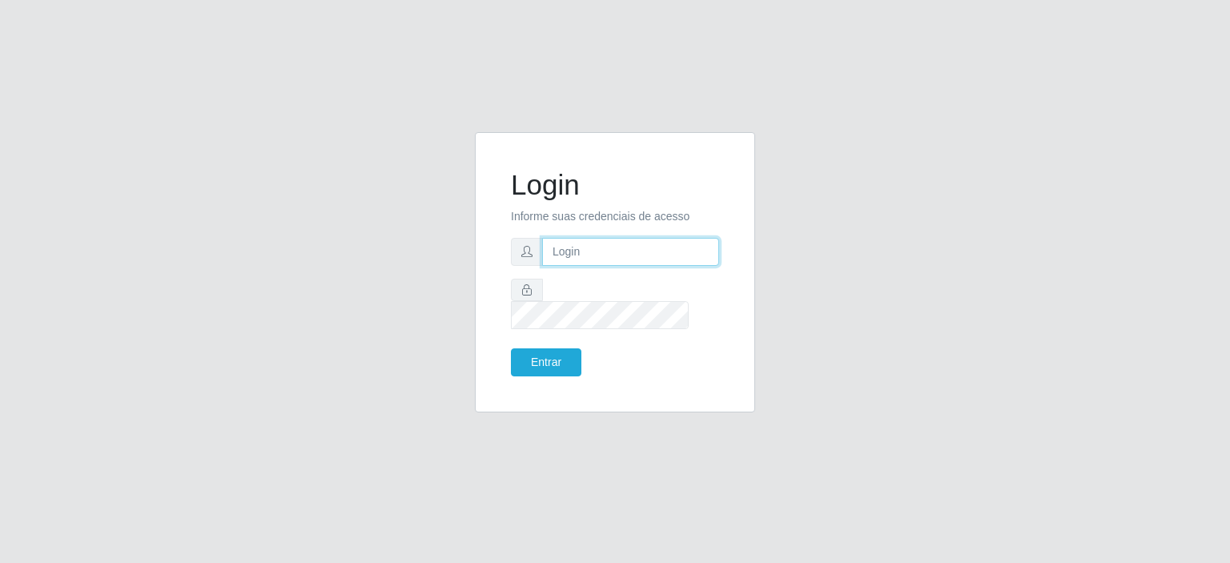
click at [595, 266] on input "text" at bounding box center [630, 252] width 177 height 28
type input "[EMAIL_ADDRESS][DOMAIN_NAME]"
click at [511, 348] on button "Entrar" at bounding box center [546, 362] width 70 height 28
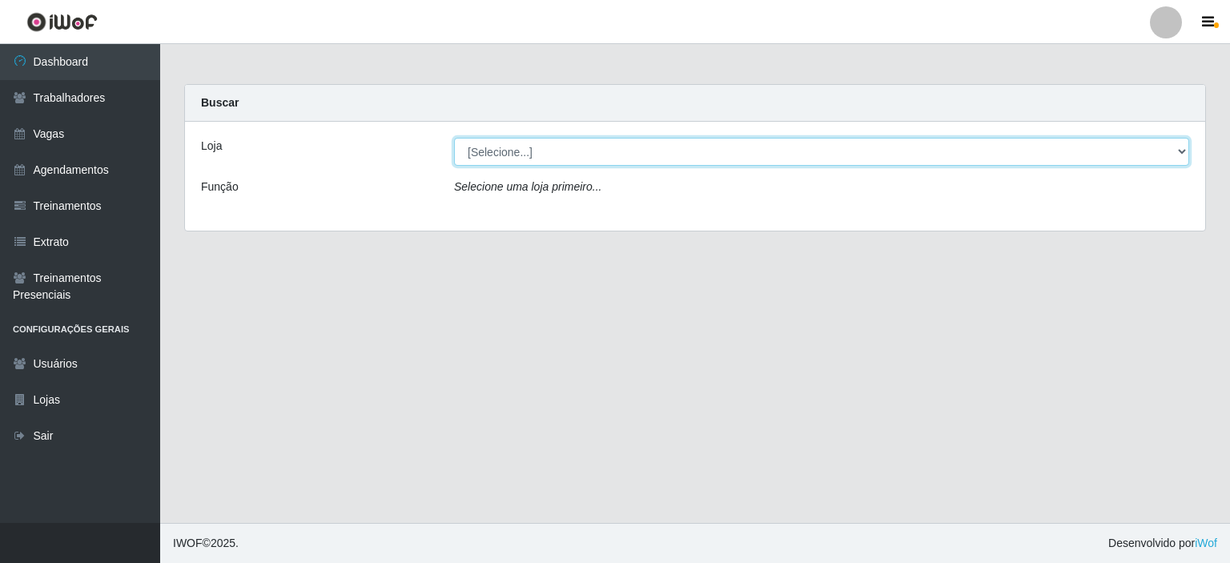
click at [481, 156] on select "[Selecione...] Corte Fácil - Unidade Planalto" at bounding box center [821, 152] width 735 height 28
select select "202"
click at [454, 138] on select "[Selecione...] Corte Fácil - Unidade Planalto" at bounding box center [821, 152] width 735 height 28
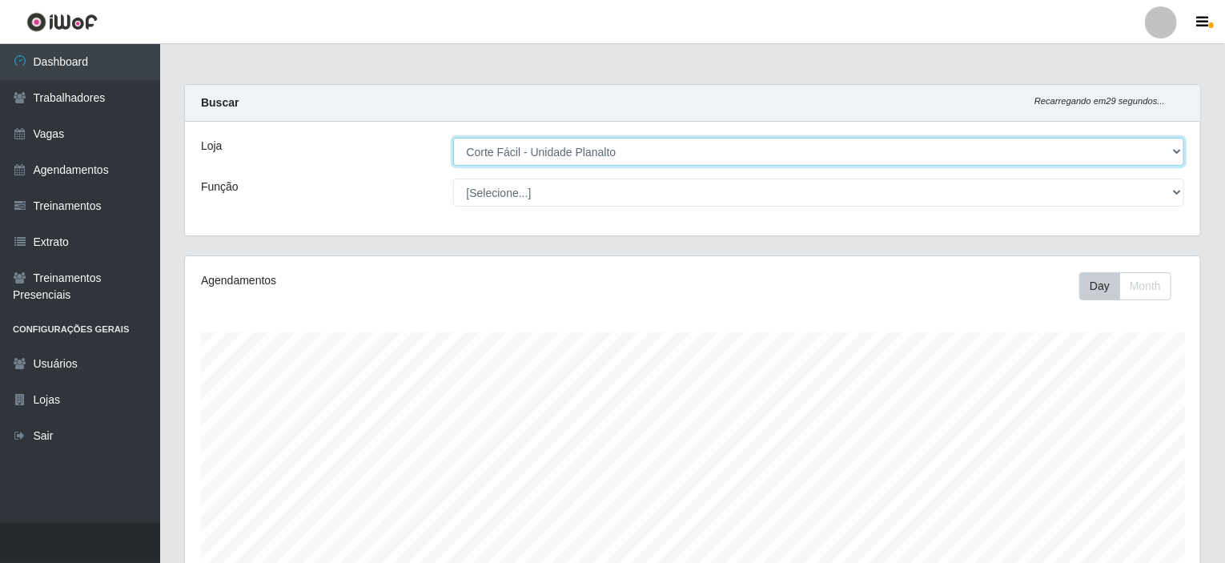
scroll to position [332, 1015]
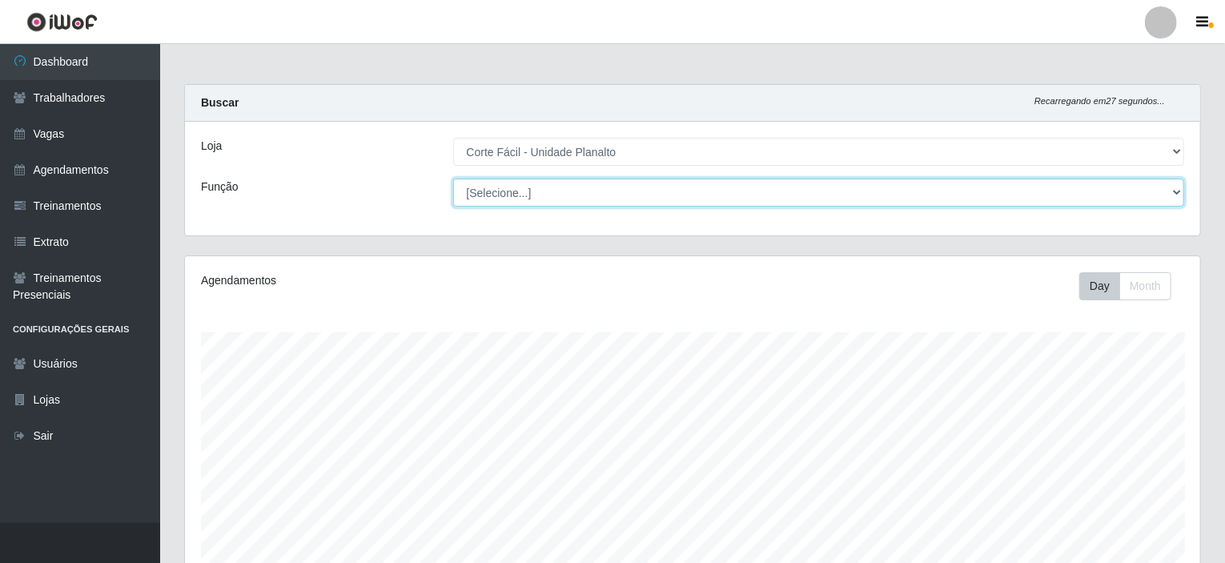
click at [485, 198] on select "[Selecione...] ASG ASG + ASG ++ Auxiliar de Estacionamento Auxiliar de Estacion…" at bounding box center [819, 193] width 732 height 28
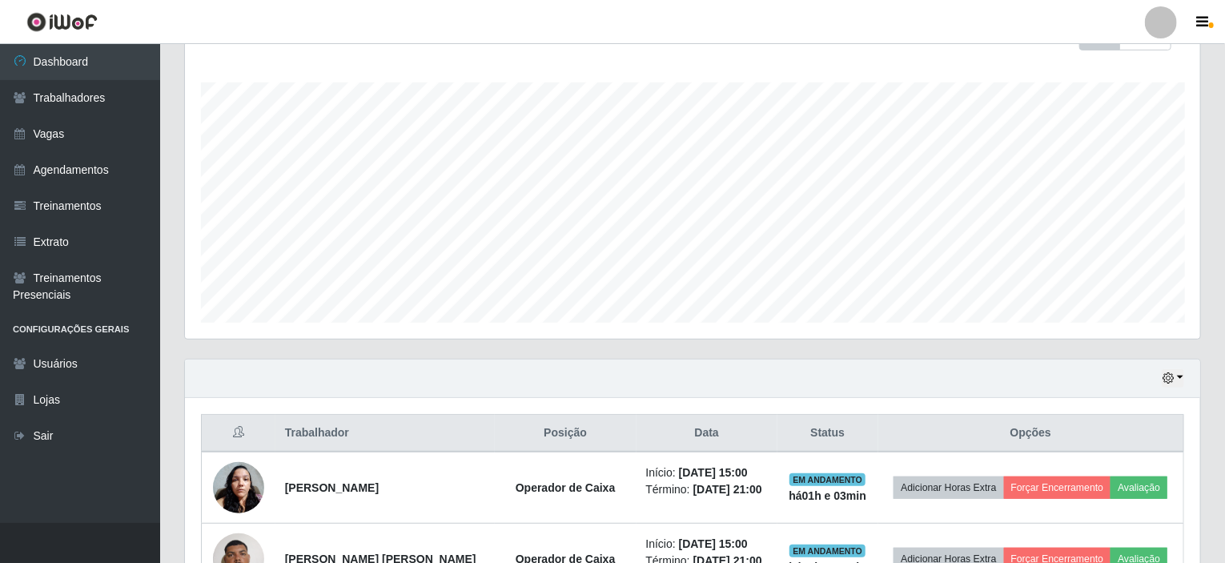
scroll to position [426, 0]
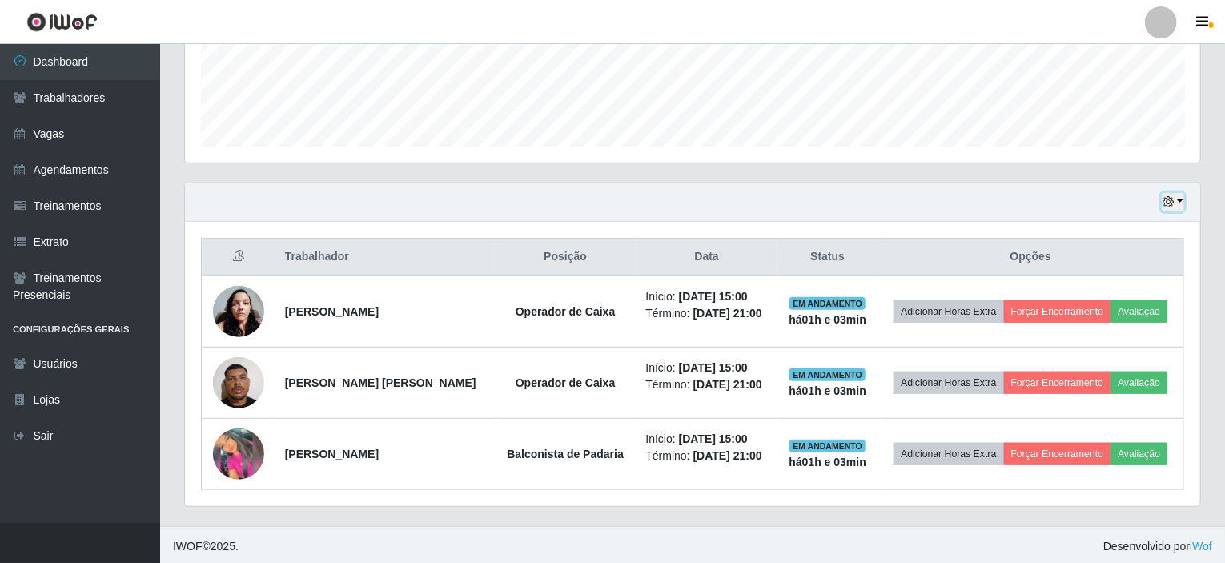
click at [1178, 199] on button "button" at bounding box center [1173, 202] width 22 height 18
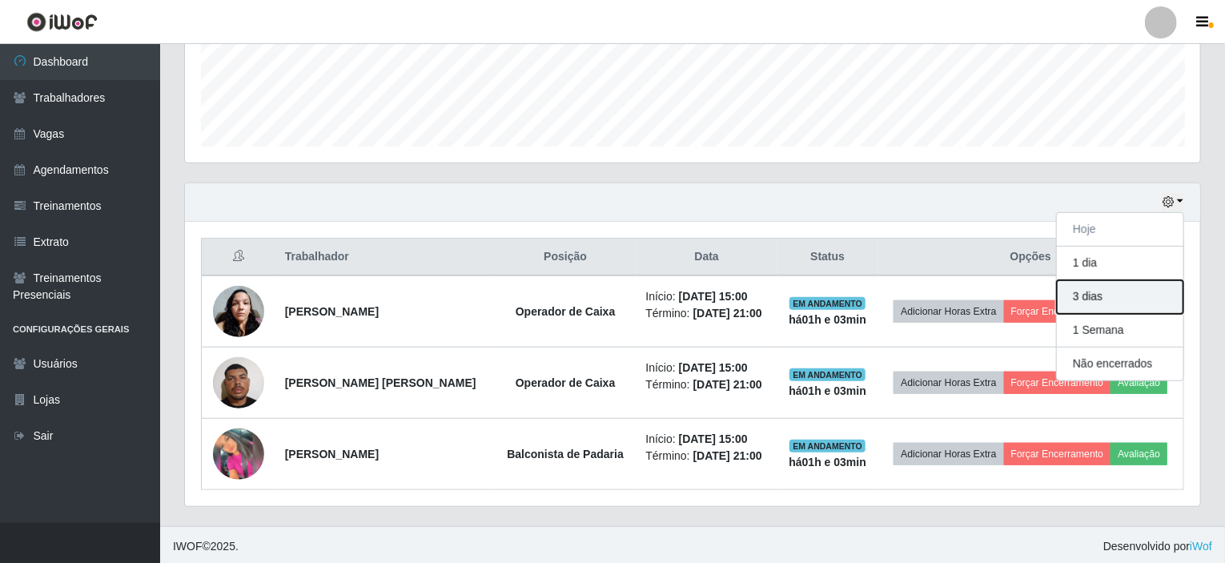
click at [1105, 301] on button "3 dias" at bounding box center [1120, 297] width 126 height 34
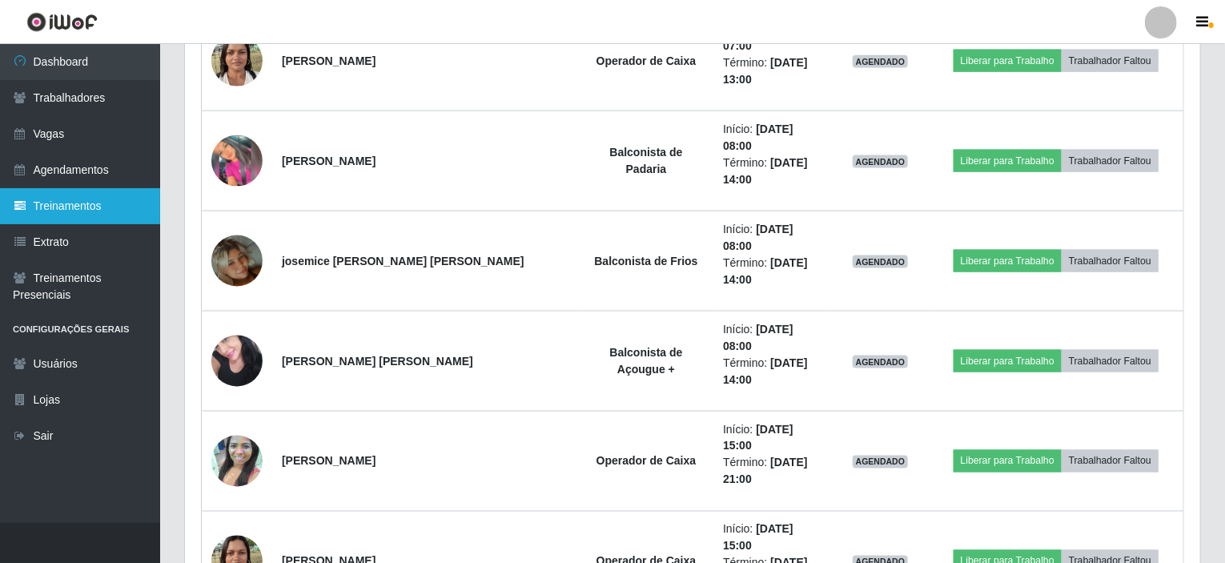
scroll to position [1089, 0]
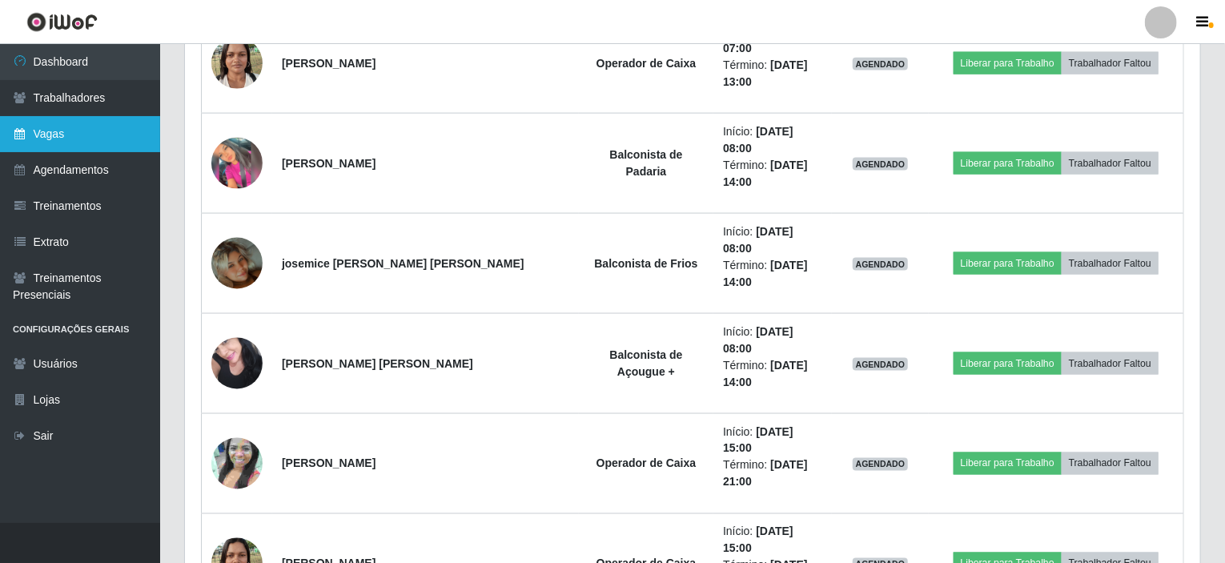
click at [51, 131] on link "Vagas" at bounding box center [80, 134] width 160 height 36
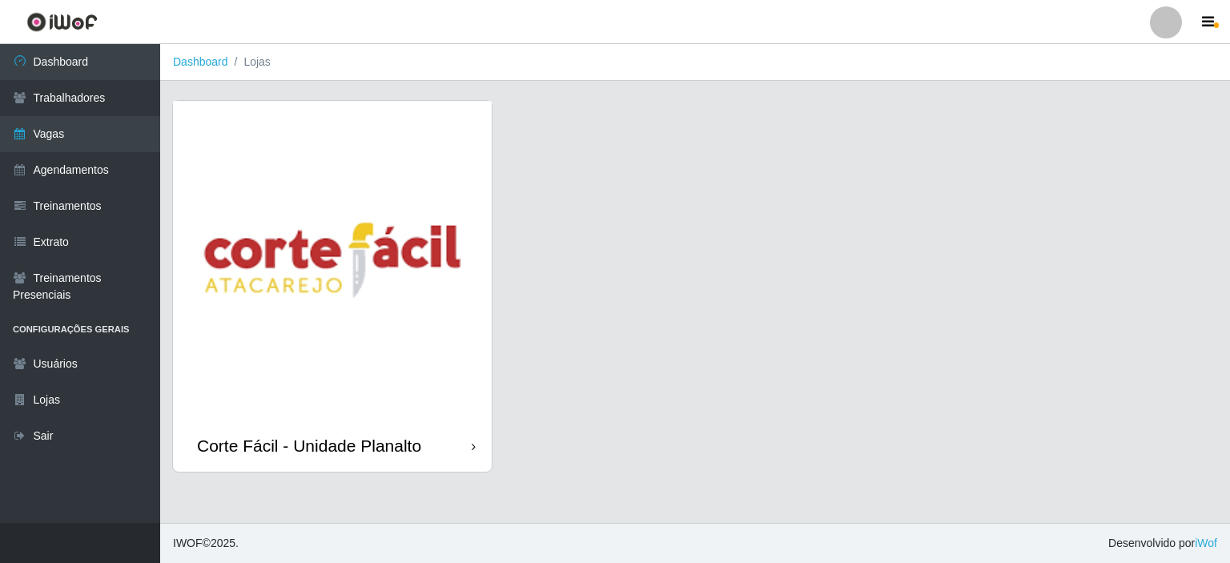
click at [315, 275] on img at bounding box center [332, 260] width 319 height 319
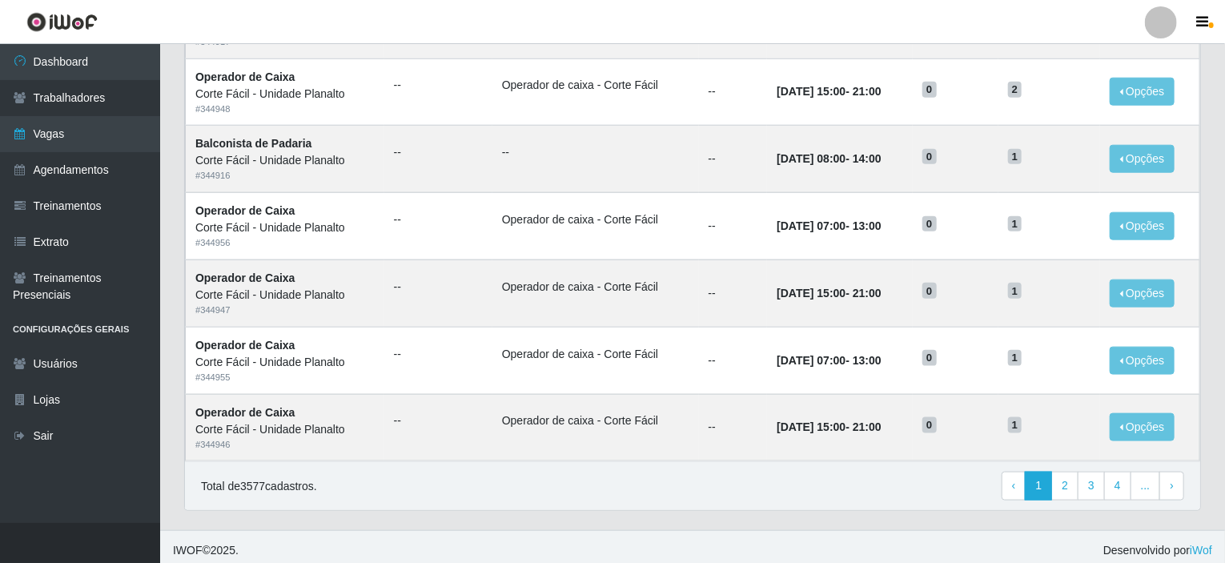
scroll to position [788, 0]
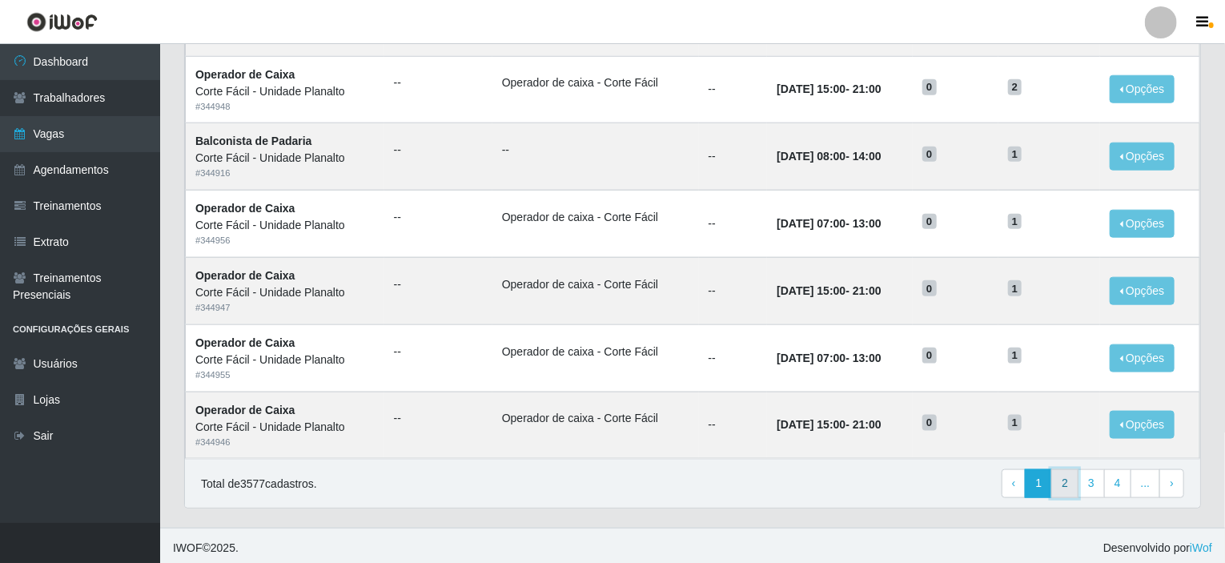
click at [1073, 478] on link "2" at bounding box center [1064, 483] width 27 height 29
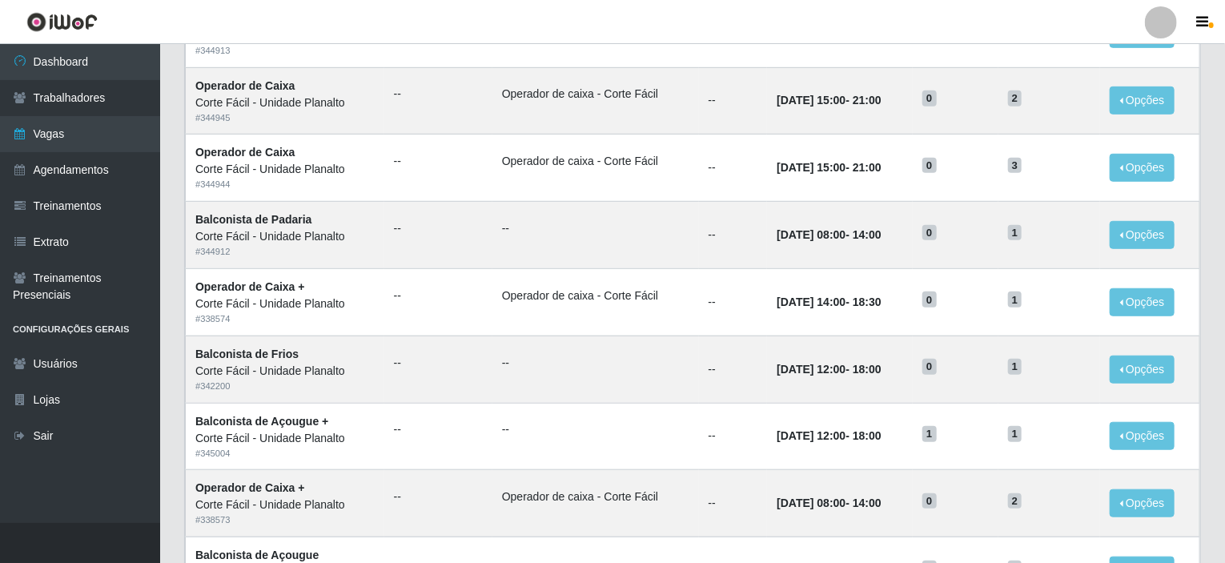
scroll to position [480, 0]
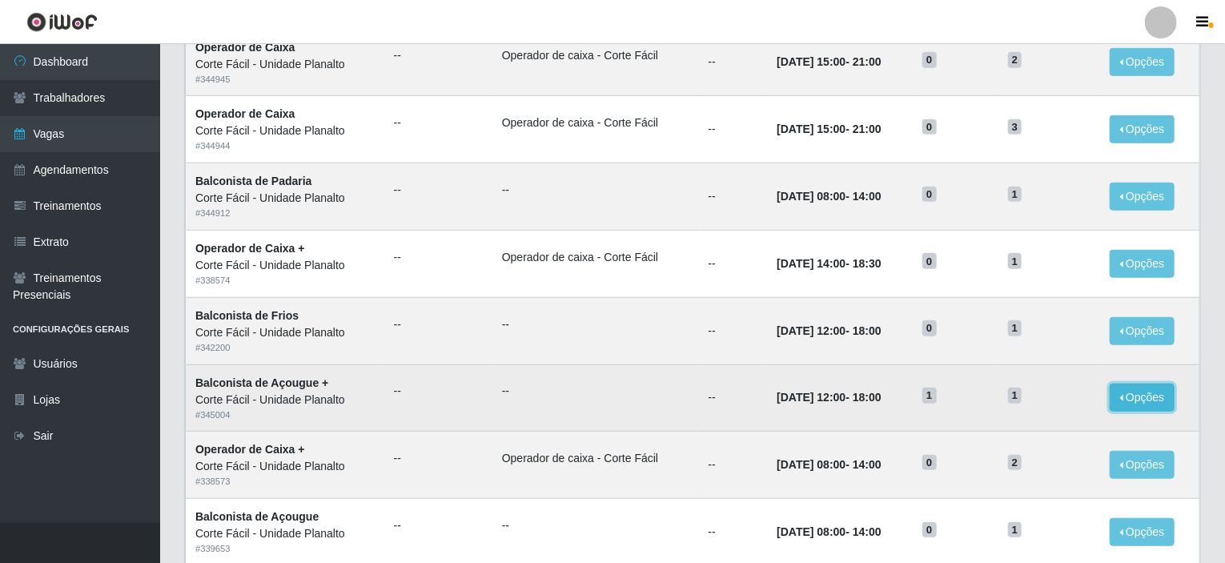
click at [1153, 396] on button "Opções" at bounding box center [1142, 397] width 66 height 28
click at [1018, 397] on link "Editar" at bounding box center [1020, 400] width 46 height 13
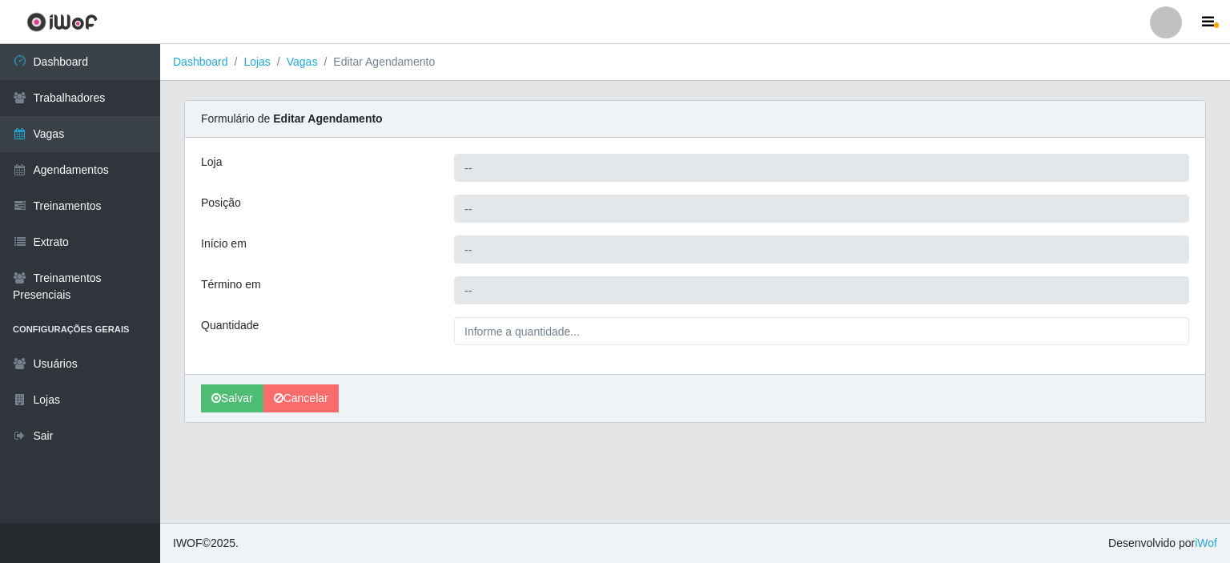
type input "Corte Fácil - Unidade Planalto"
type input "Balconista de Açougue +"
type input "2025-09-14 12:00:00"
type input "2025-09-14 18:00:00"
type input "1__"
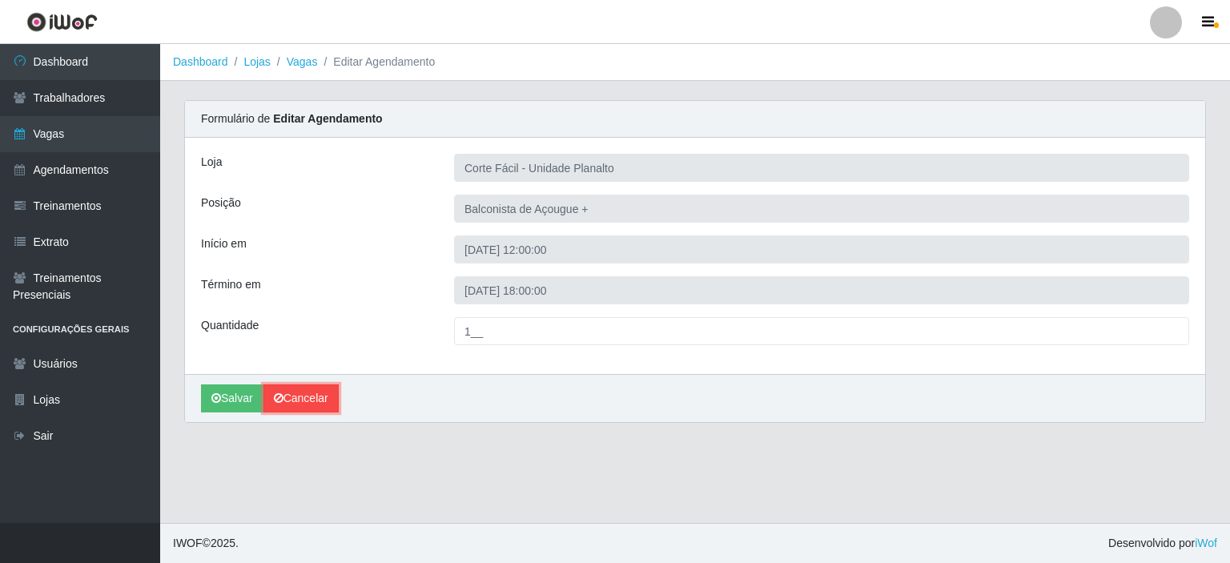
click at [285, 402] on link "Cancelar" at bounding box center [300, 398] width 75 height 28
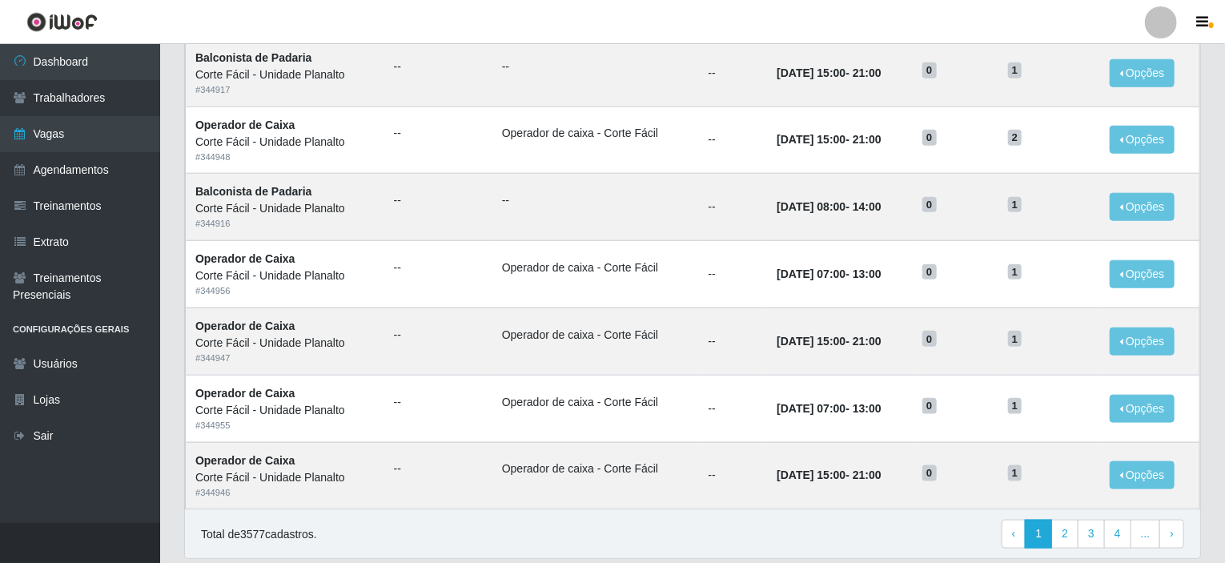
scroll to position [788, 0]
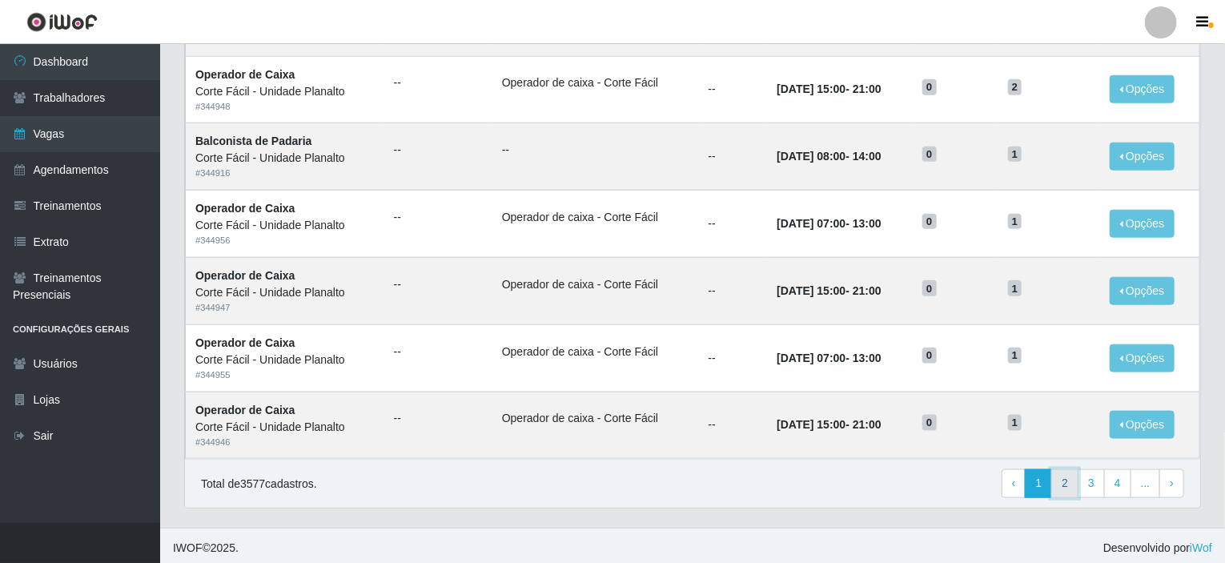
click at [1069, 485] on link "2" at bounding box center [1064, 483] width 27 height 29
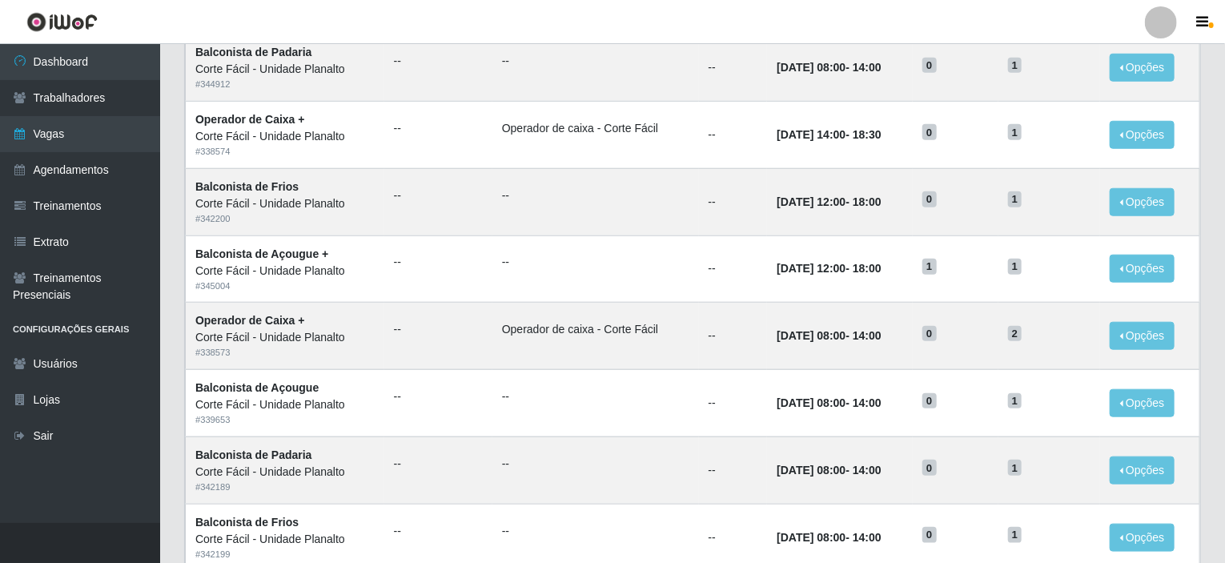
scroll to position [640, 0]
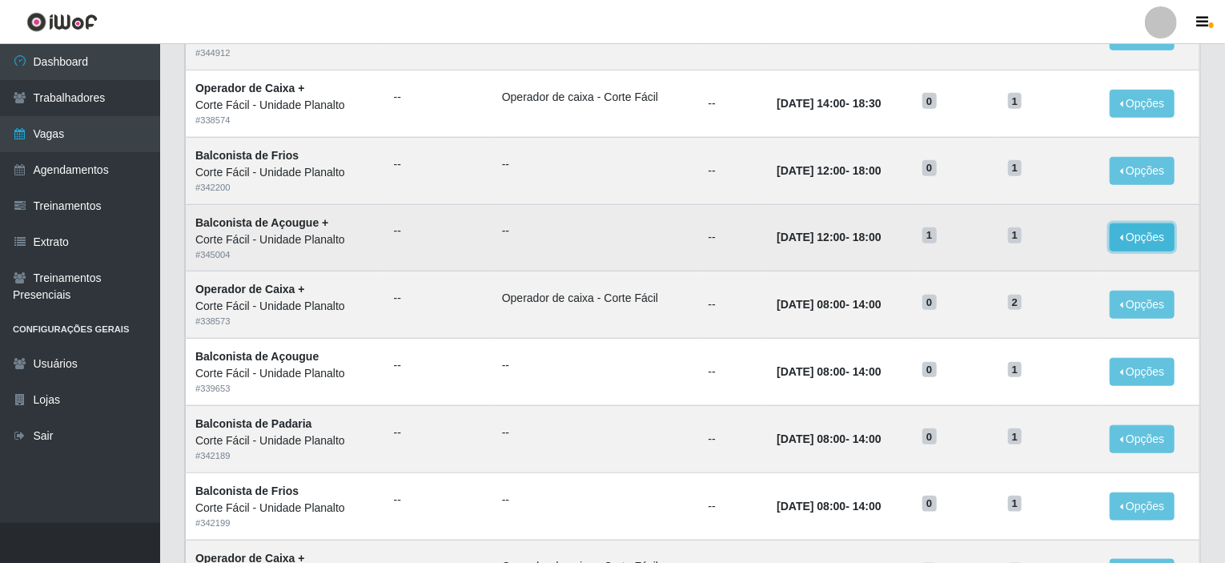
click at [1137, 236] on button "Opções" at bounding box center [1142, 237] width 66 height 28
click at [1021, 271] on div "Deletar" at bounding box center [1044, 274] width 94 height 17
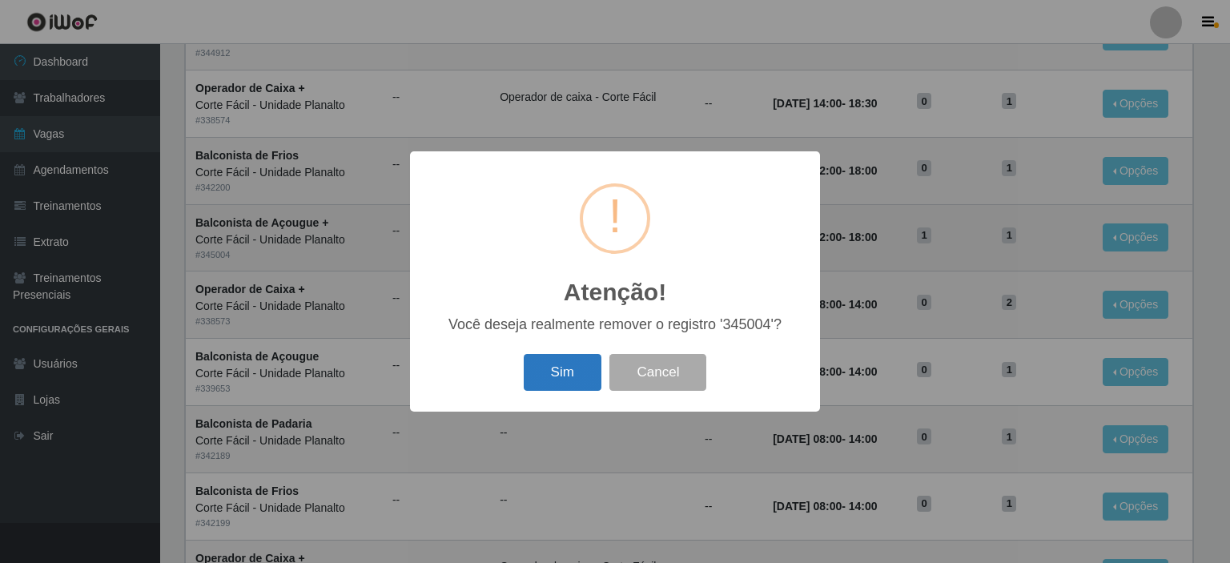
click at [552, 368] on button "Sim" at bounding box center [563, 373] width 78 height 38
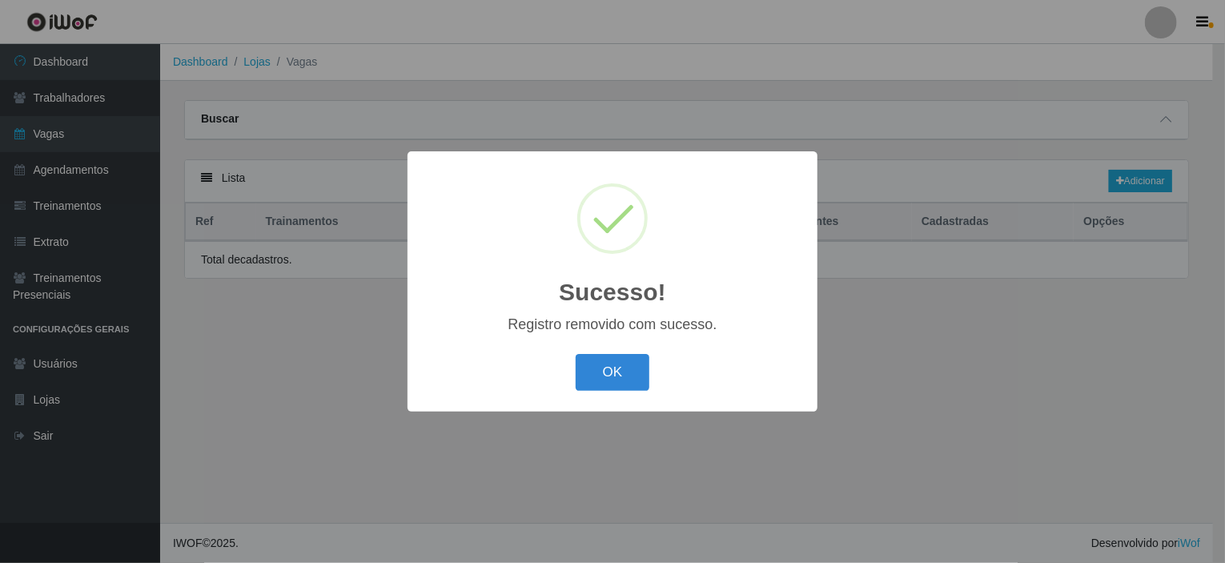
scroll to position [0, 0]
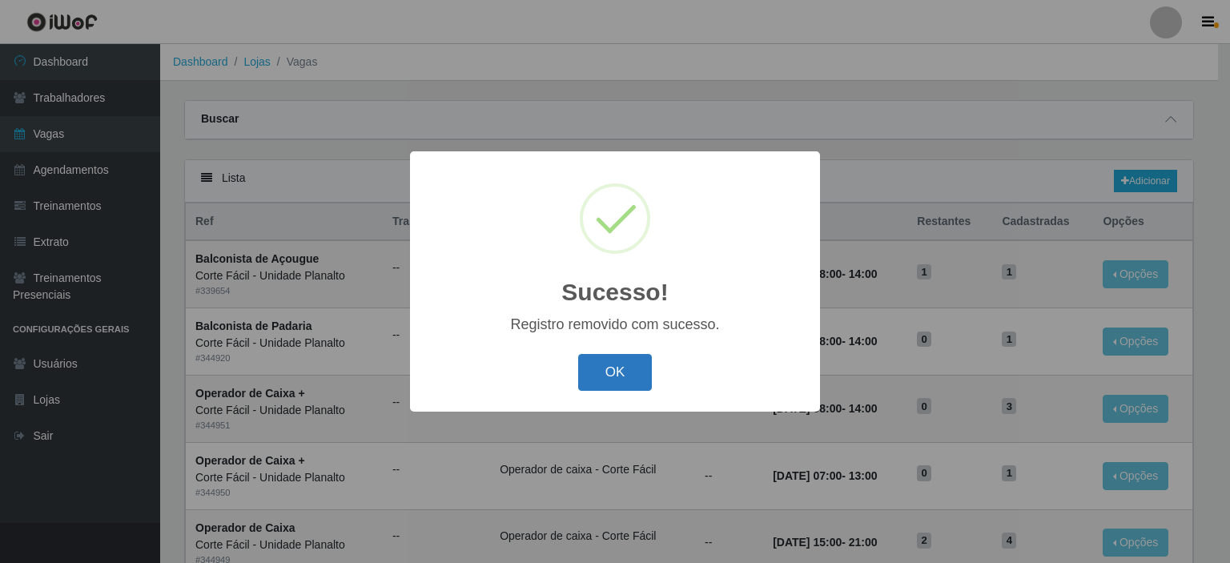
click at [595, 374] on button "OK" at bounding box center [615, 373] width 74 height 38
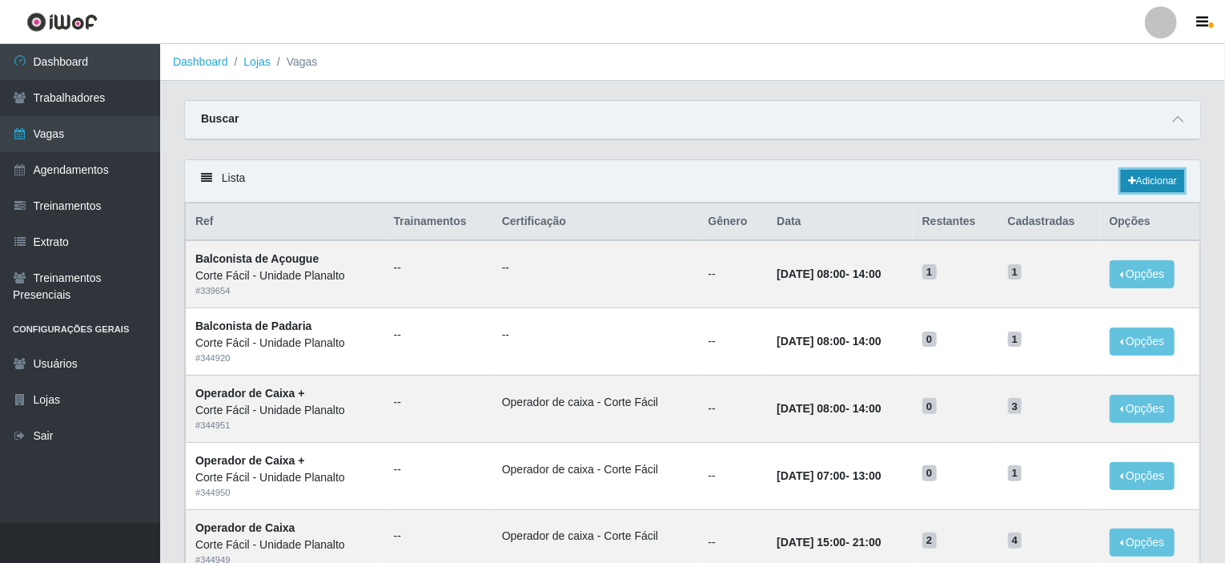
click at [1141, 182] on link "Adicionar" at bounding box center [1152, 181] width 63 height 22
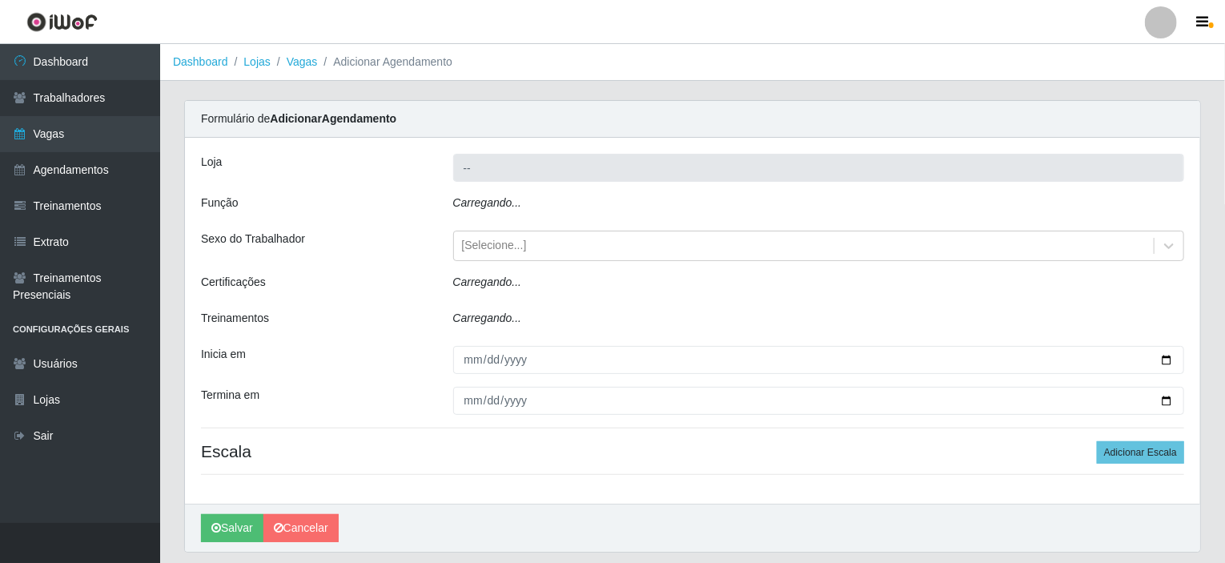
type input "Corte Fácil - Unidade Planalto"
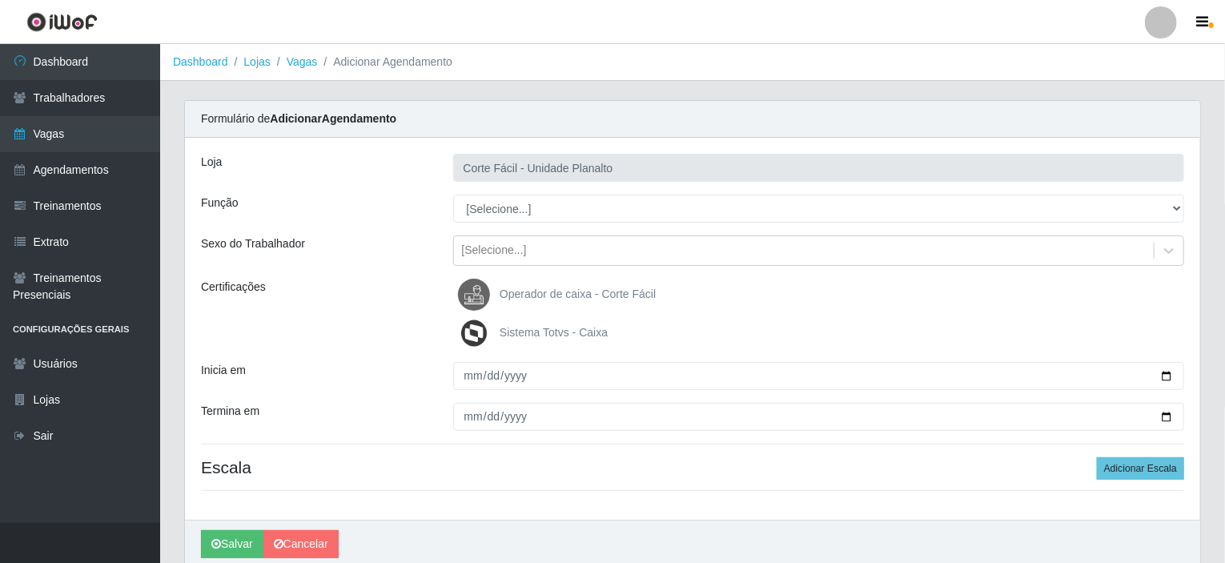
click at [497, 227] on div "Loja Corte Fácil - Unidade Planalto Função [Selecione...] ASG ASG + ASG ++ Auxi…" at bounding box center [692, 329] width 1015 height 382
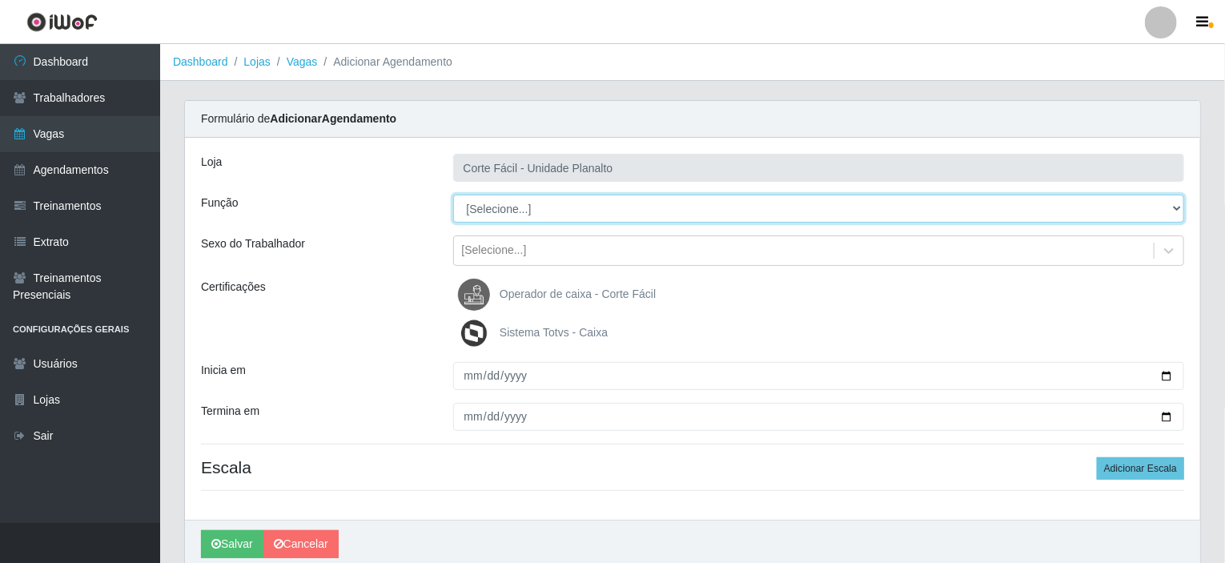
click at [498, 211] on select "[Selecione...] ASG ASG + ASG ++ Auxiliar de Estacionamento Auxiliar de Estacion…" at bounding box center [819, 209] width 732 height 28
select select "124"
click at [453, 195] on select "[Selecione...] ASG ASG + ASG ++ Auxiliar de Estacionamento Auxiliar de Estacion…" at bounding box center [819, 209] width 732 height 28
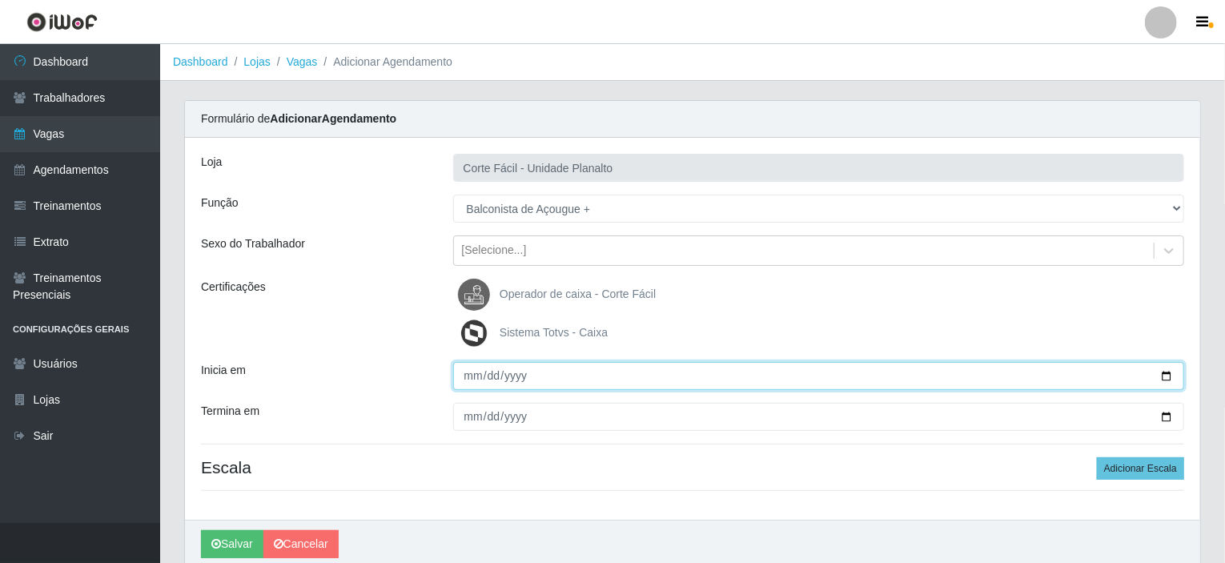
click at [1166, 377] on input "Inicia em" at bounding box center [819, 376] width 732 height 28
type input "[DATE]"
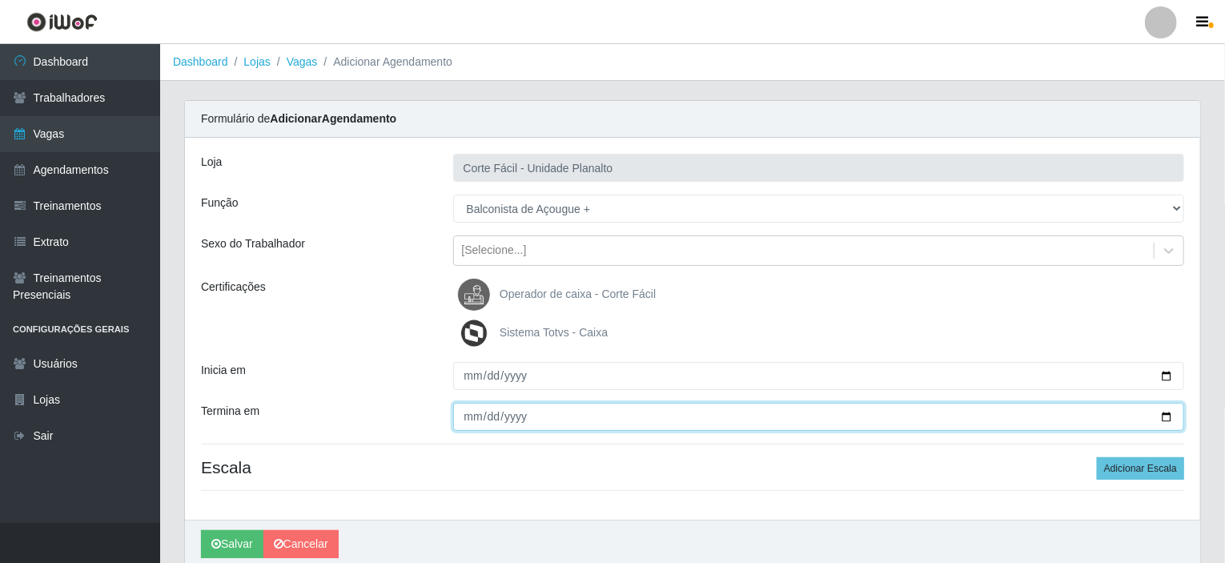
click at [1171, 411] on input "Termina em" at bounding box center [819, 417] width 732 height 28
type input "[DATE]"
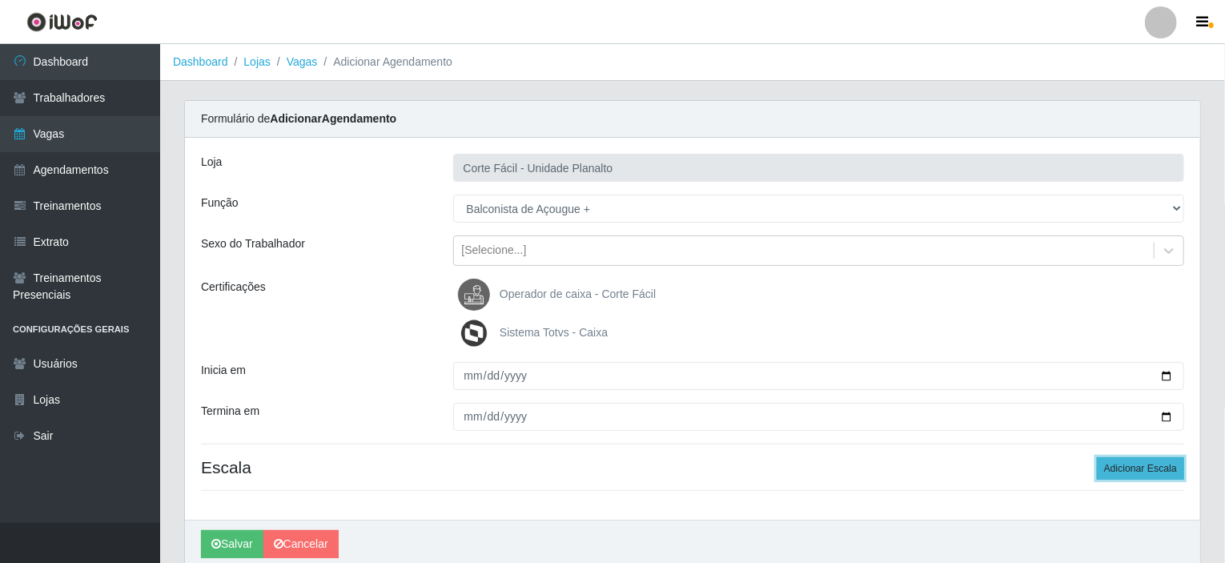
click at [1105, 467] on button "Adicionar Escala" at bounding box center [1140, 468] width 87 height 22
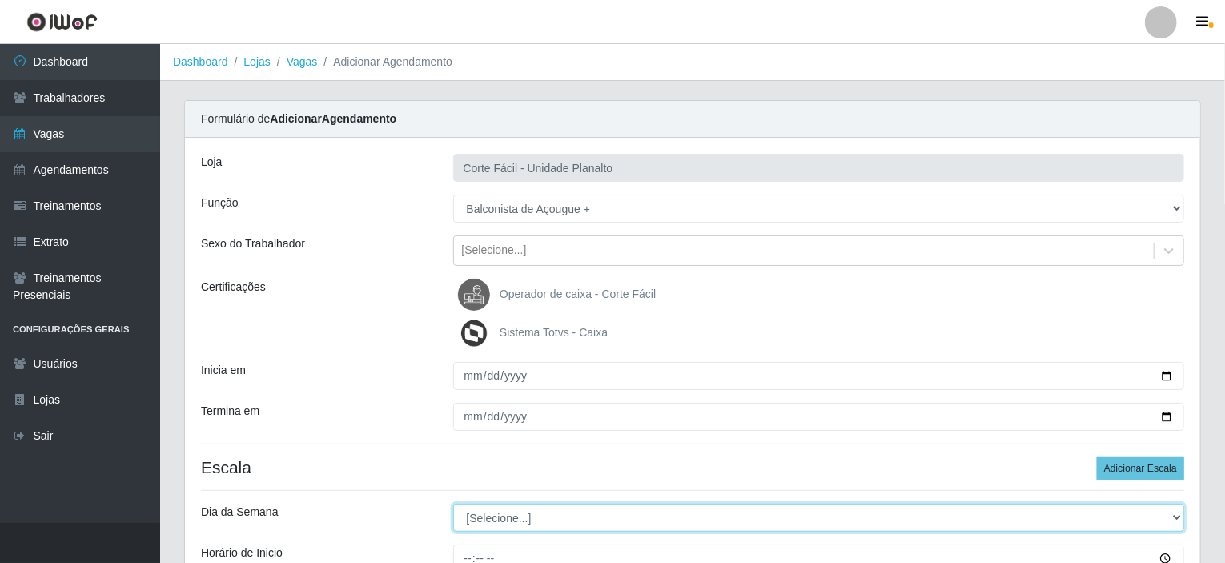
click at [518, 518] on select "[Selecione...] Segunda Terça Quarta Quinta Sexta Sábado Domingo" at bounding box center [819, 518] width 732 height 28
select select "0"
click at [453, 504] on select "[Selecione...] Segunda Terça Quarta Quinta Sexta Sábado Domingo" at bounding box center [819, 518] width 732 height 28
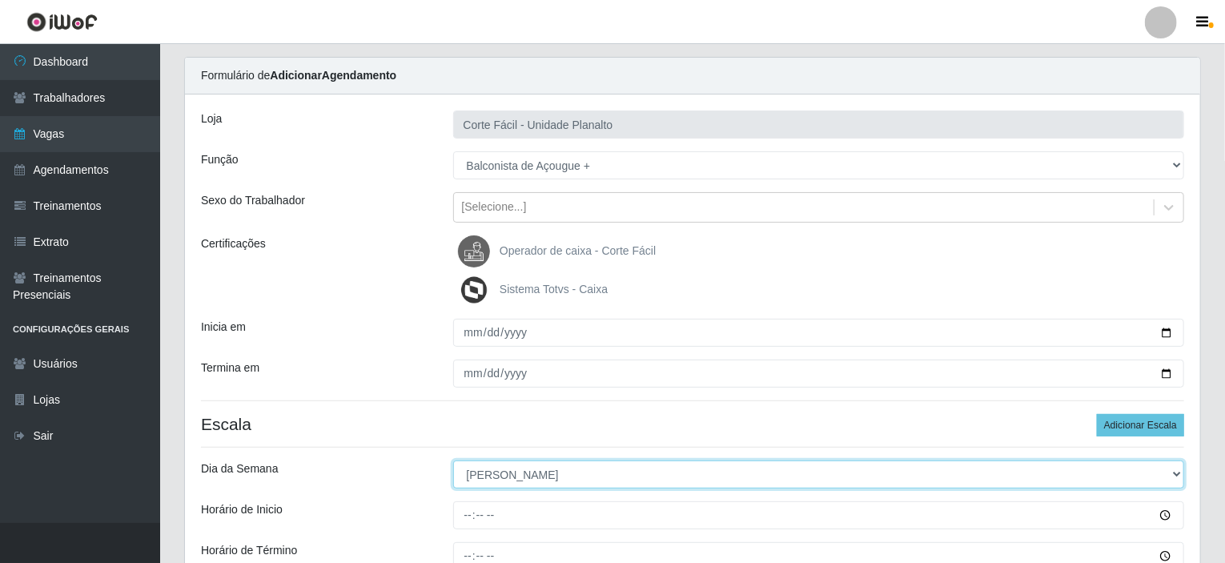
scroll to position [80, 0]
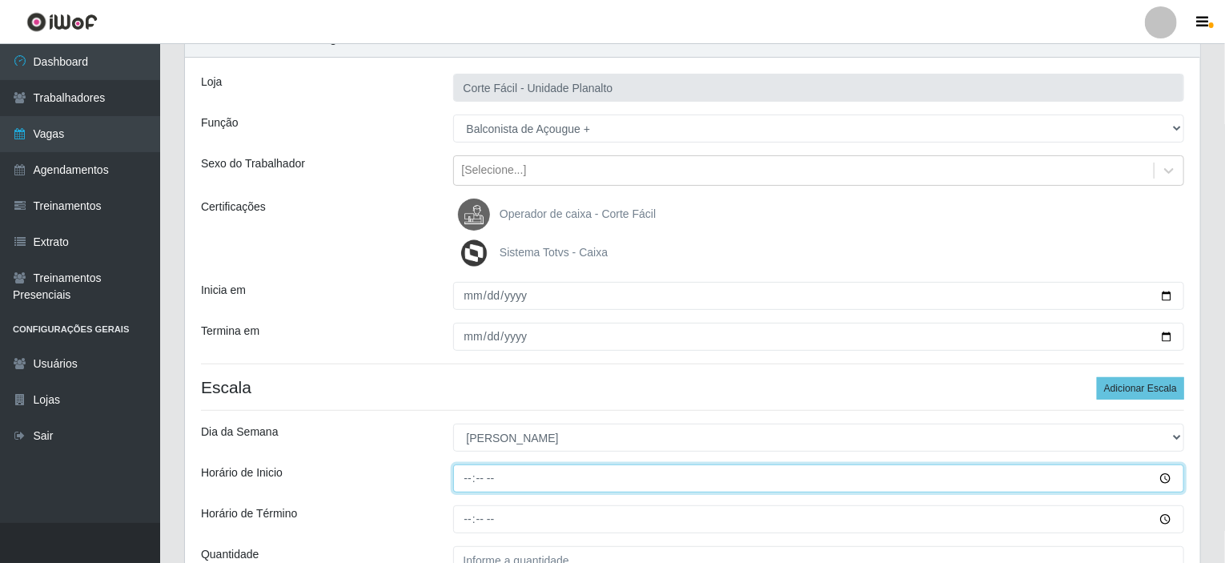
click at [469, 475] on input "Horário de Inicio" at bounding box center [819, 478] width 732 height 28
type input "09:00"
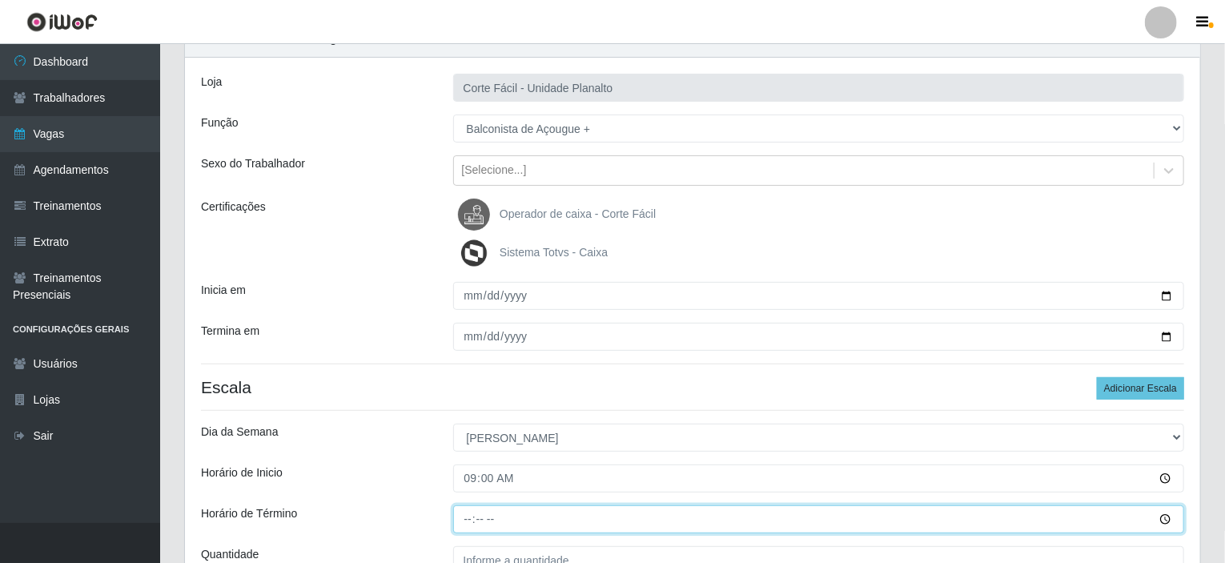
click at [464, 520] on input "Horário de Término" at bounding box center [819, 519] width 732 height 28
type input "09:00"
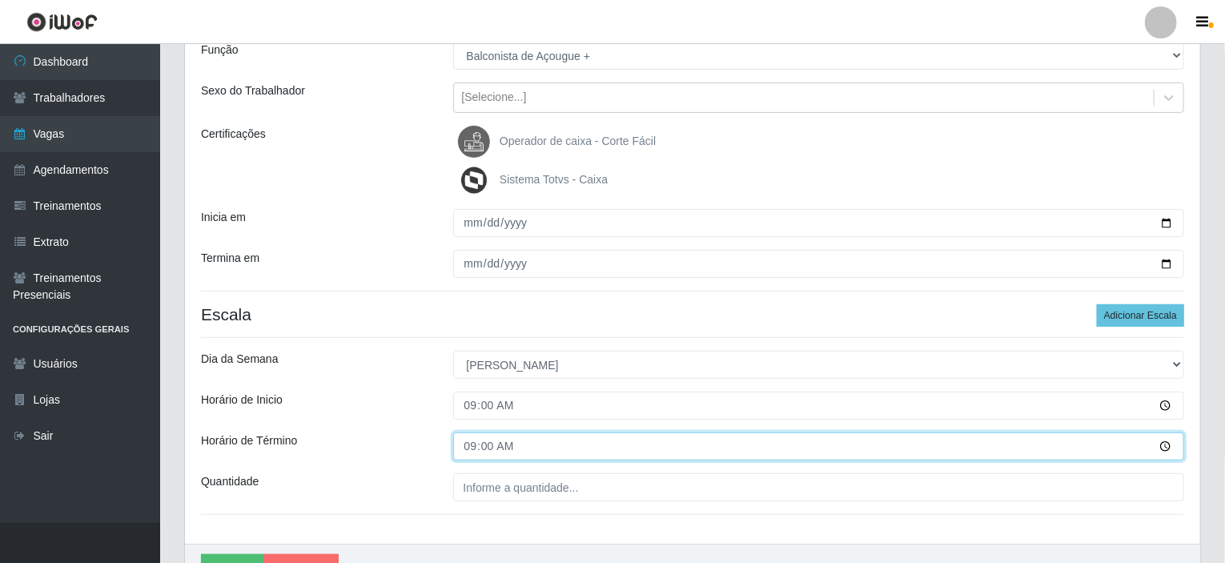
scroll to position [240, 0]
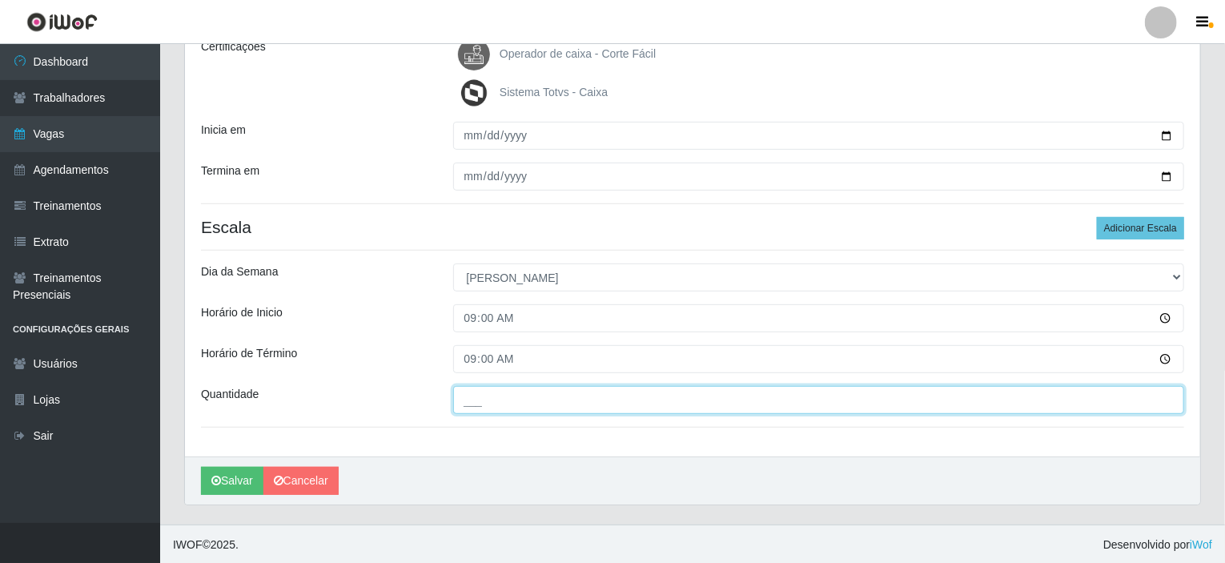
click at [492, 403] on input "___" at bounding box center [819, 400] width 732 height 28
type input "01_"
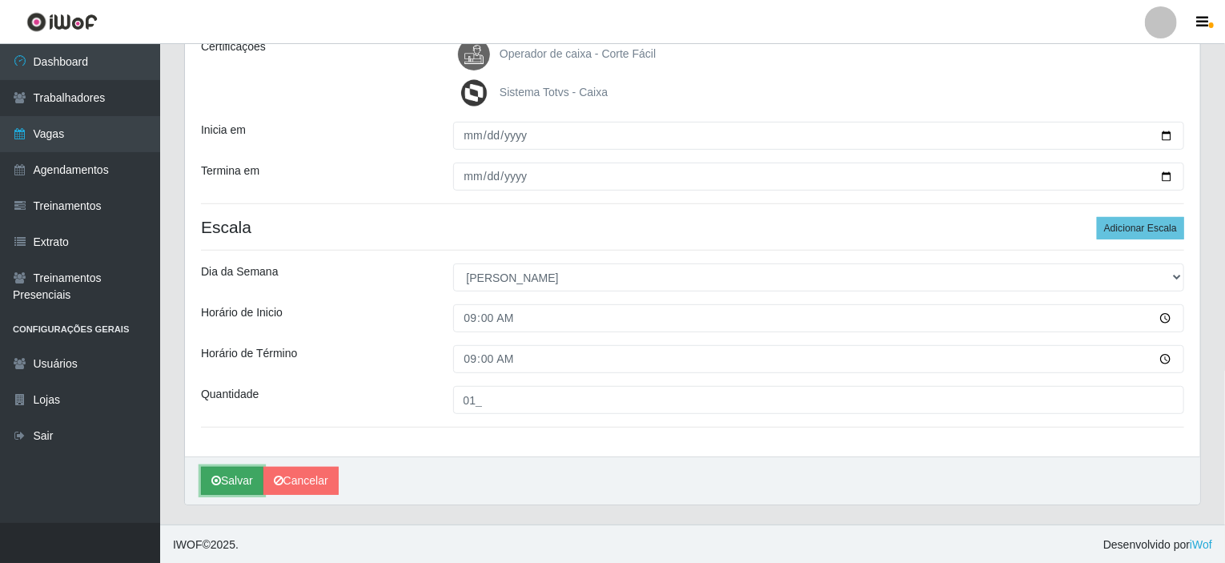
click at [220, 475] on icon "submit" at bounding box center [216, 480] width 10 height 11
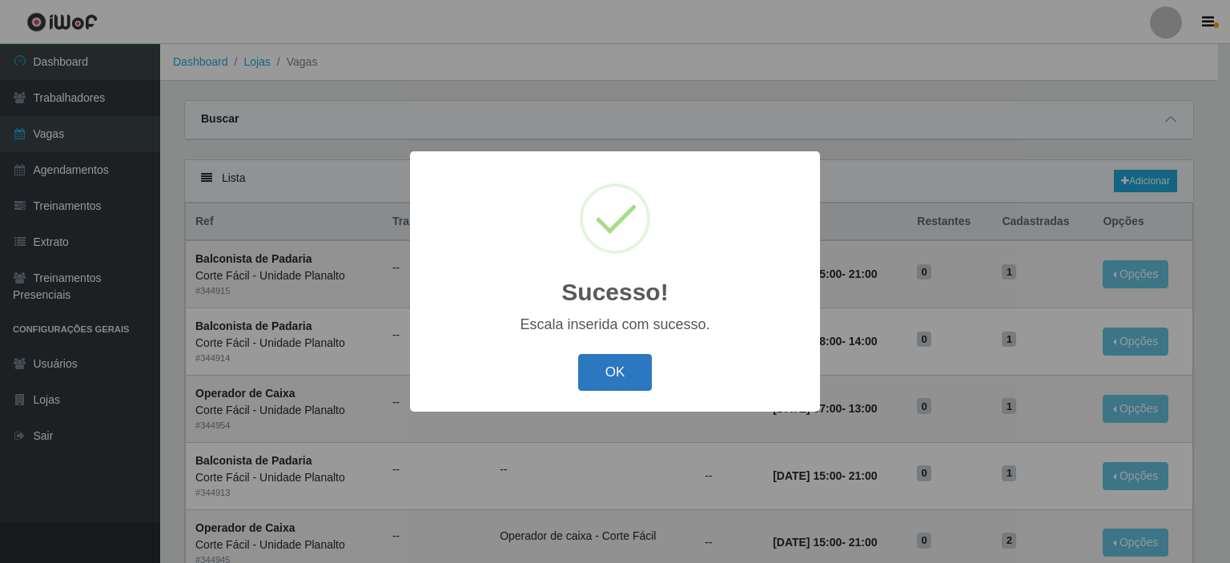
click at [609, 369] on button "OK" at bounding box center [615, 373] width 74 height 38
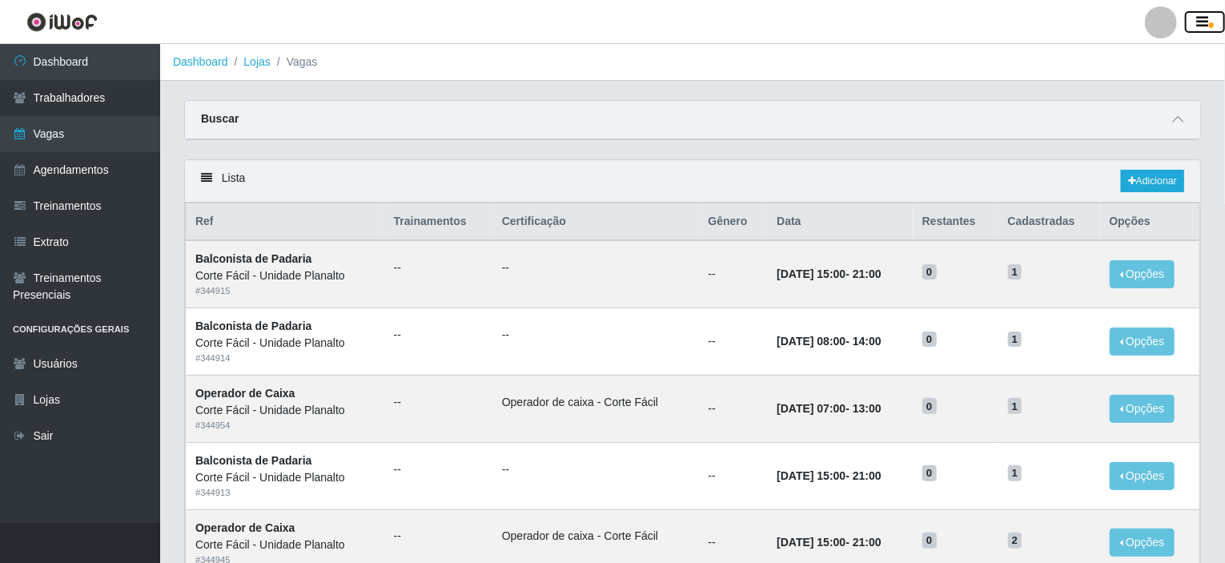
click at [1209, 25] on span "button" at bounding box center [1211, 25] width 5 height 6
